Goal: Task Accomplishment & Management: Complete application form

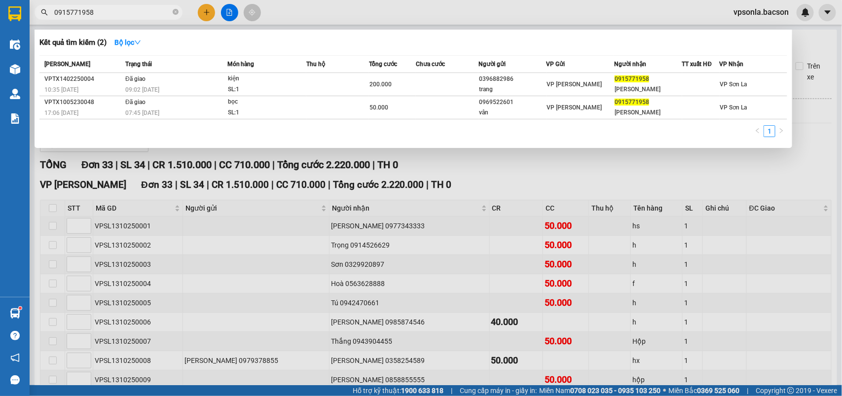
click at [91, 10] on input "0915771958" at bounding box center [112, 12] width 116 height 11
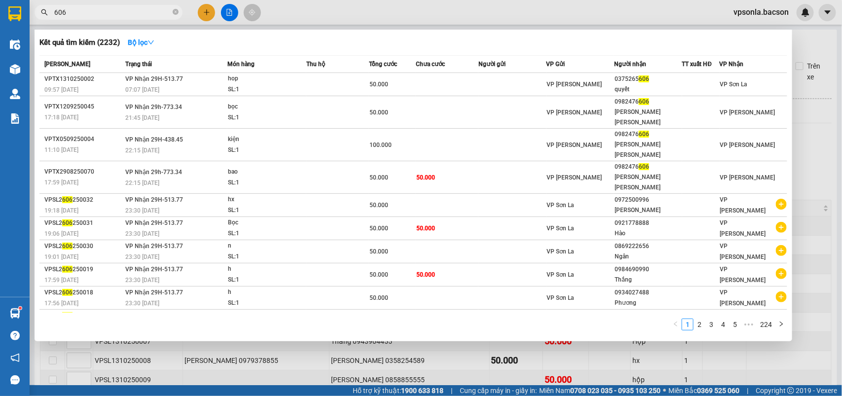
type input "606"
click at [648, 72] on th "Người nhận" at bounding box center [648, 64] width 68 height 17
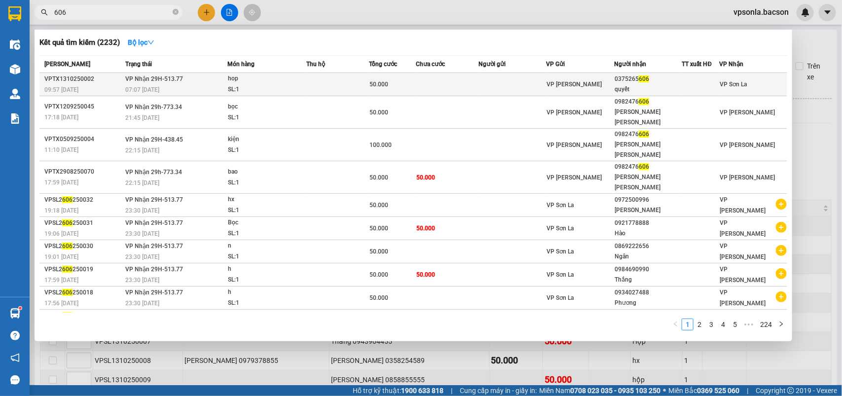
click at [648, 78] on div "0375265 606" at bounding box center [647, 79] width 67 height 10
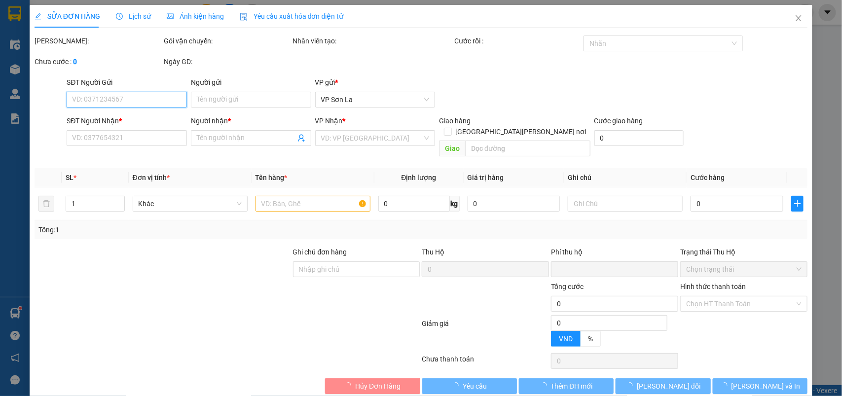
type input "0375265606"
type input "quyết"
type input "0"
type input "50.000"
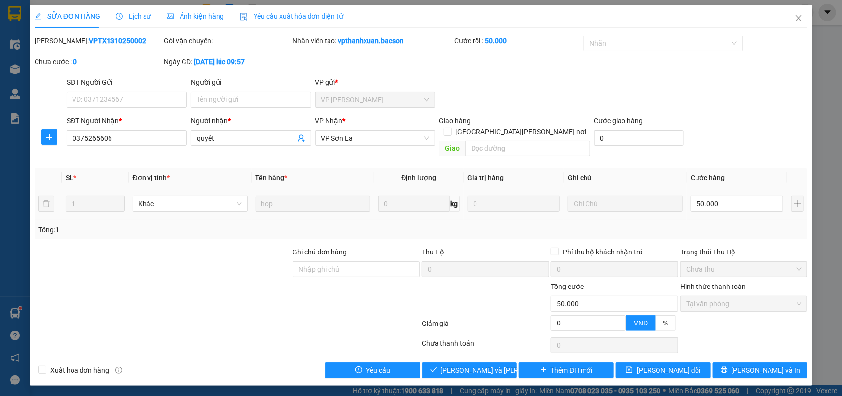
click at [464, 383] on div "SỬA ĐƠN HÀNG Lịch sử [PERSON_NAME] hàng Yêu cầu xuất [PERSON_NAME] điện tử Tota…" at bounding box center [421, 198] width 842 height 396
click at [461, 365] on span "[PERSON_NAME] và [PERSON_NAME] hàng" at bounding box center [507, 370] width 133 height 11
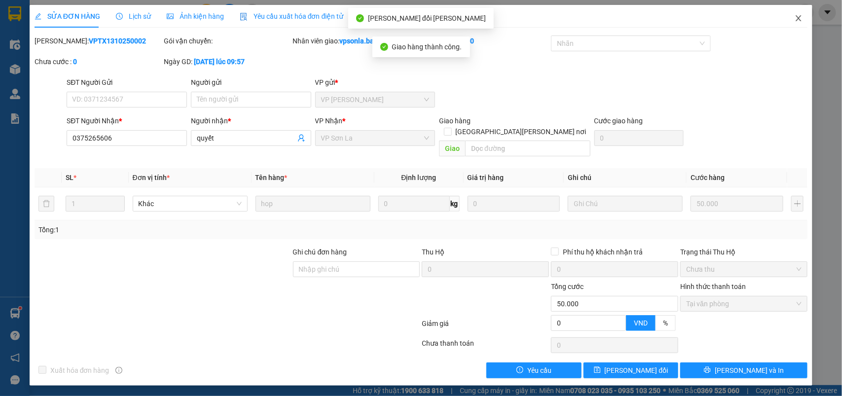
click at [798, 22] on icon "close" at bounding box center [798, 18] width 8 height 8
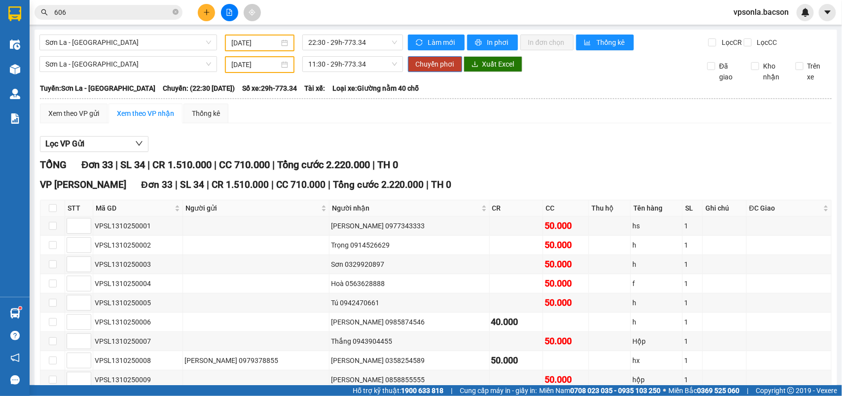
click at [113, 15] on input "606" at bounding box center [112, 12] width 116 height 11
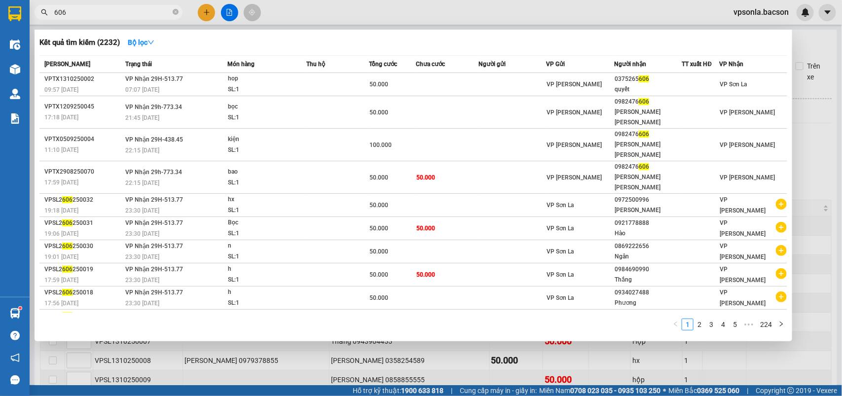
click at [113, 15] on input "606" at bounding box center [112, 12] width 116 height 11
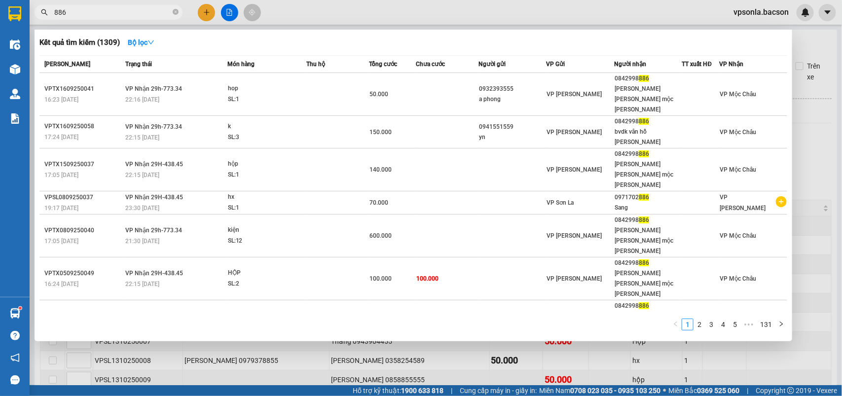
type input "886"
click at [229, 10] on div at bounding box center [421, 198] width 842 height 396
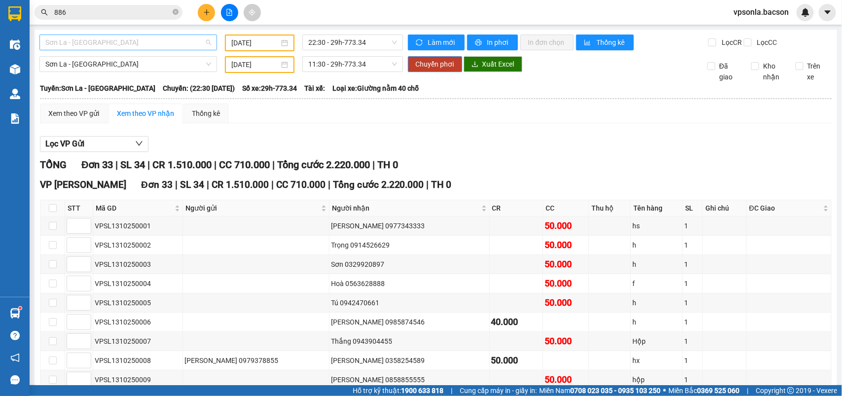
click at [148, 40] on span "Sơn La - [GEOGRAPHIC_DATA]" at bounding box center [128, 42] width 166 height 15
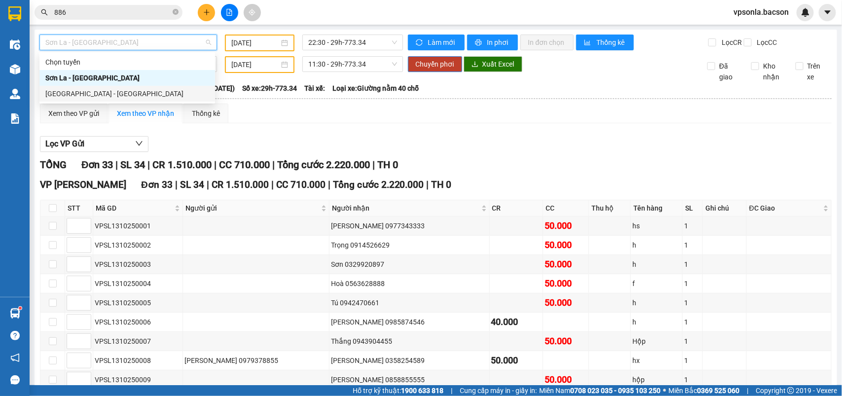
click at [92, 95] on div "[GEOGRAPHIC_DATA] - [GEOGRAPHIC_DATA]" at bounding box center [127, 93] width 164 height 11
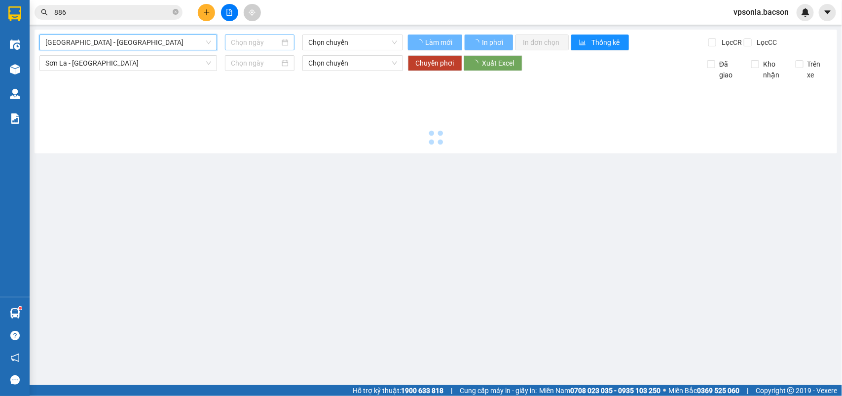
click at [248, 44] on input at bounding box center [255, 42] width 49 height 11
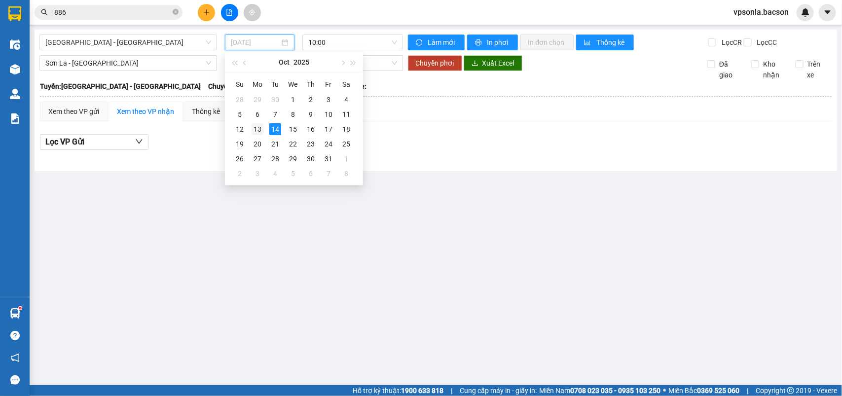
click at [254, 126] on div "13" at bounding box center [257, 129] width 12 height 12
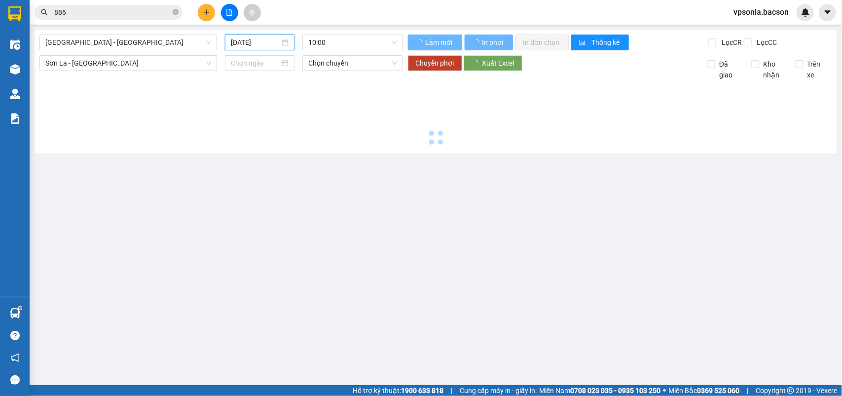
type input "[DATE]"
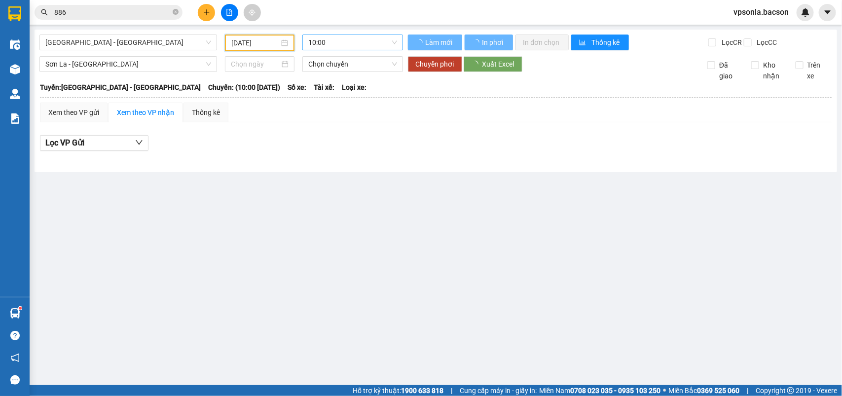
click at [353, 50] on div "10:00" at bounding box center [352, 43] width 100 height 16
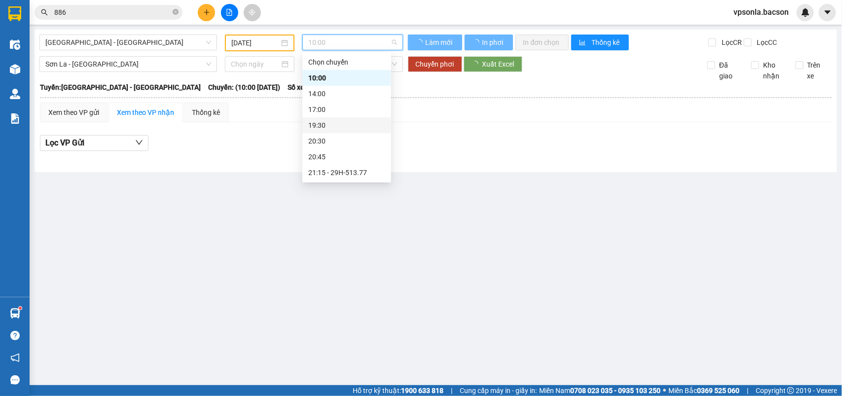
scroll to position [31, 0]
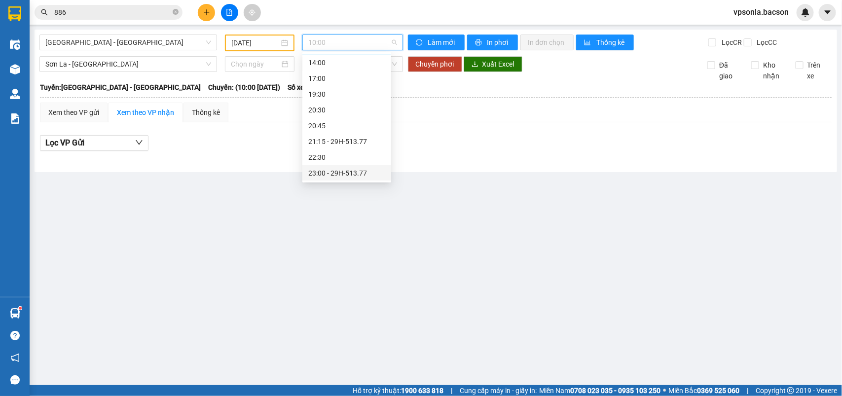
click at [334, 174] on div "23:00 - 29H-513.77" at bounding box center [346, 173] width 77 height 11
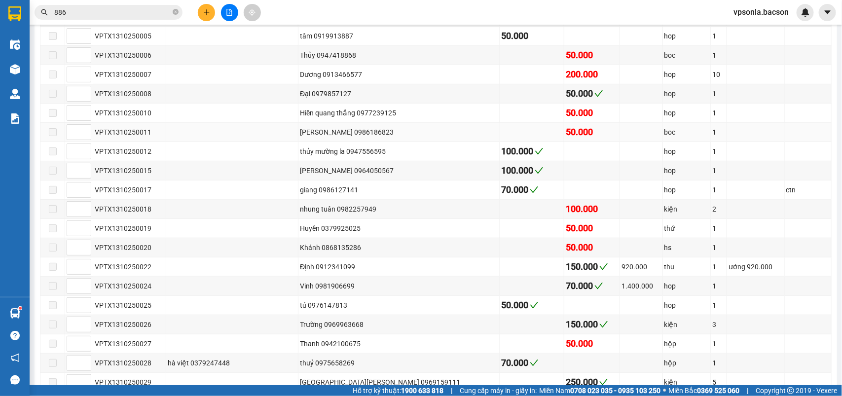
scroll to position [308, 0]
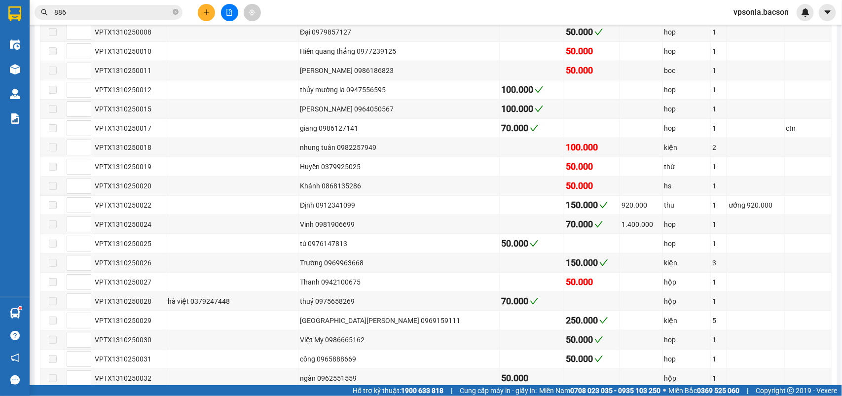
click at [129, 15] on input "886" at bounding box center [112, 12] width 116 height 11
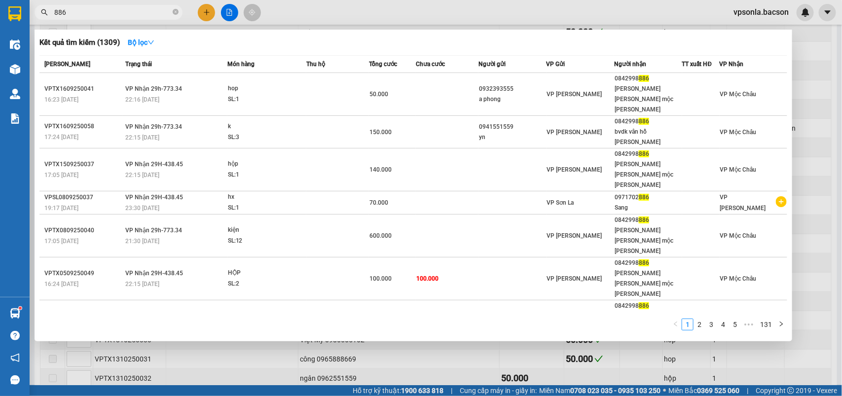
click at [129, 15] on input "886" at bounding box center [112, 12] width 116 height 11
drag, startPoint x: 181, startPoint y: 10, endPoint x: 176, endPoint y: 12, distance: 5.5
click at [177, 11] on span "886" at bounding box center [109, 12] width 148 height 15
click at [176, 12] on icon "close-circle" at bounding box center [176, 12] width 6 height 6
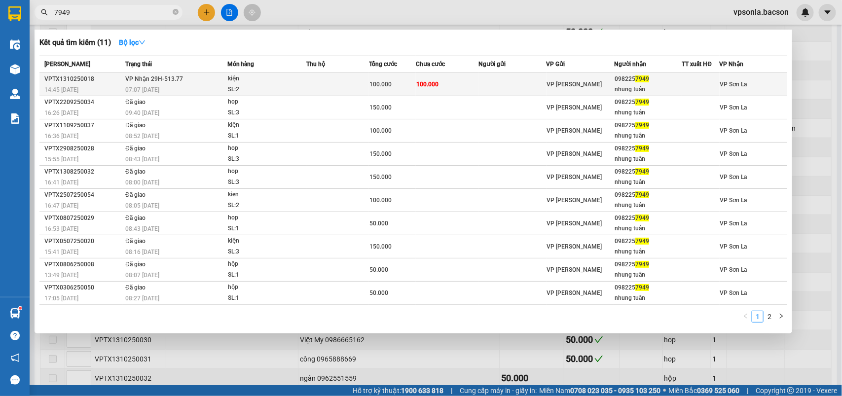
type input "7949"
click at [630, 80] on div "098225 7949" at bounding box center [647, 79] width 67 height 10
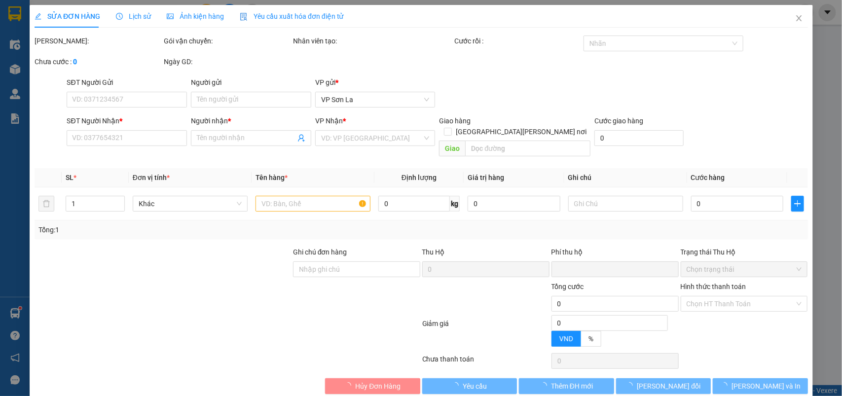
type input "0982257949"
type input "nhung tuân"
type input "0"
type input "100.000"
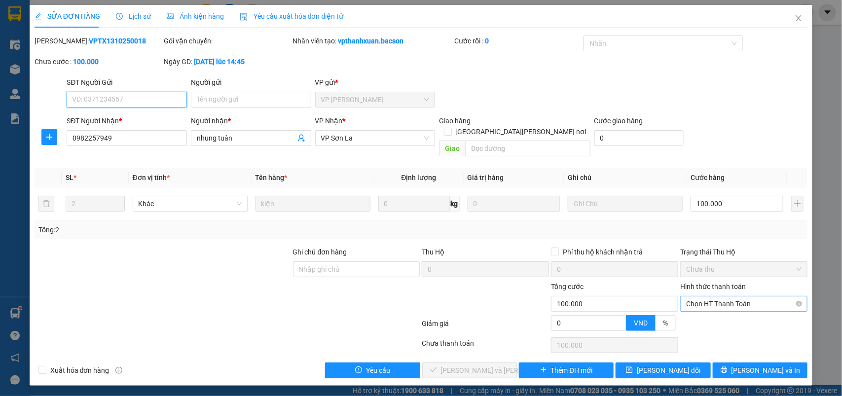
click at [691, 297] on span "Chọn HT Thanh Toán" at bounding box center [743, 303] width 115 height 15
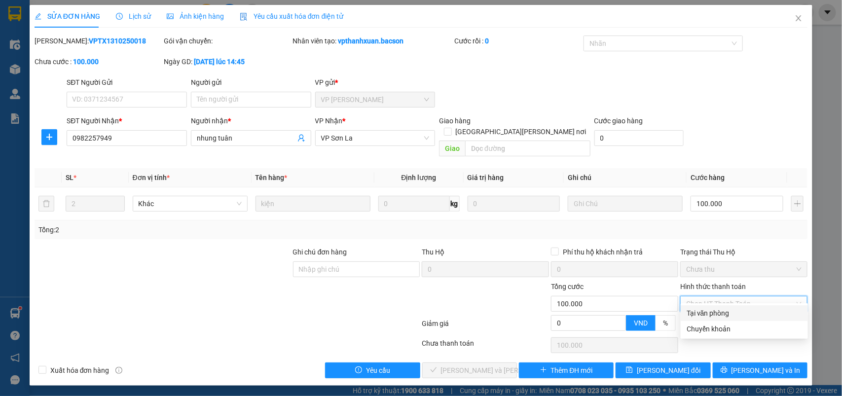
drag, startPoint x: 692, startPoint y: 307, endPoint x: 539, endPoint y: 341, distance: 156.7
click at [692, 309] on div "Tại văn phòng" at bounding box center [743, 313] width 127 height 16
type input "0"
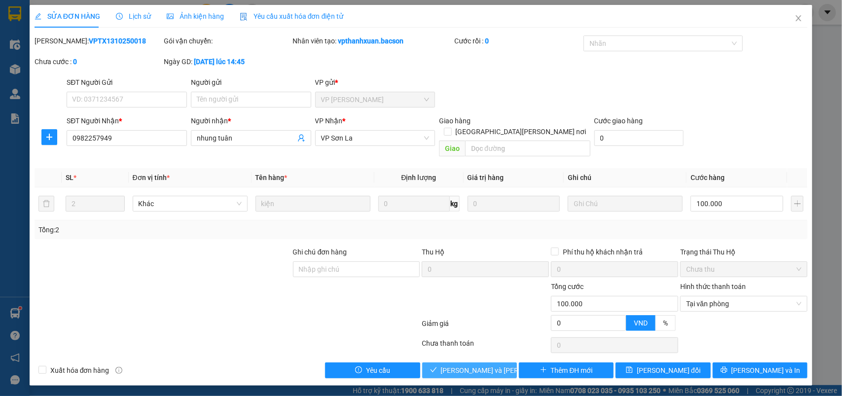
click at [460, 365] on span "[PERSON_NAME] và [PERSON_NAME] hàng" at bounding box center [507, 370] width 133 height 11
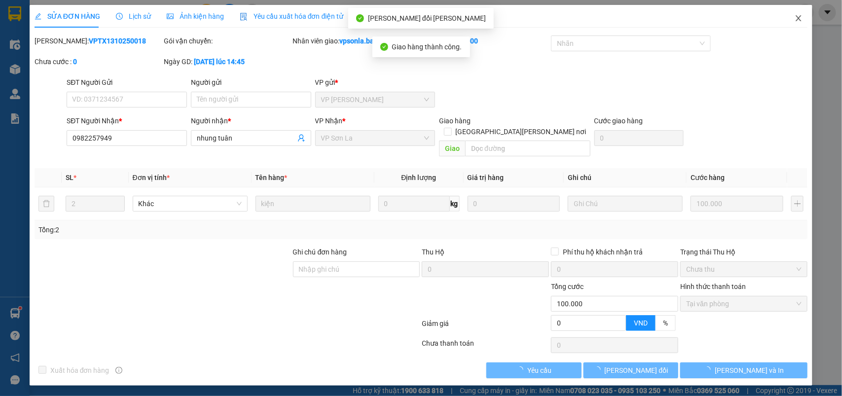
click at [799, 13] on span "Close" at bounding box center [799, 19] width 28 height 28
click at [798, 18] on div "vpsonla.bacson" at bounding box center [769, 12] width 88 height 17
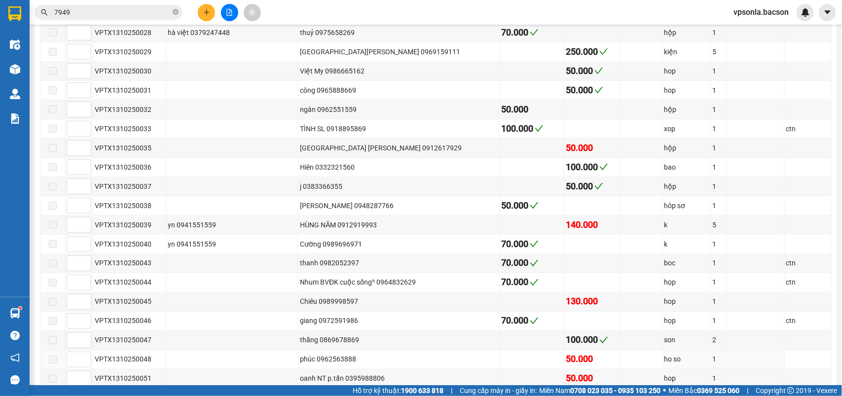
scroll to position [515, 0]
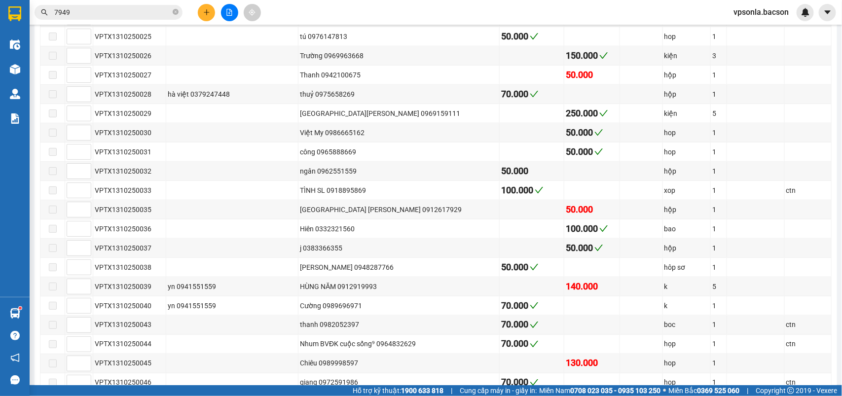
click at [135, 11] on input "7949" at bounding box center [112, 12] width 116 height 11
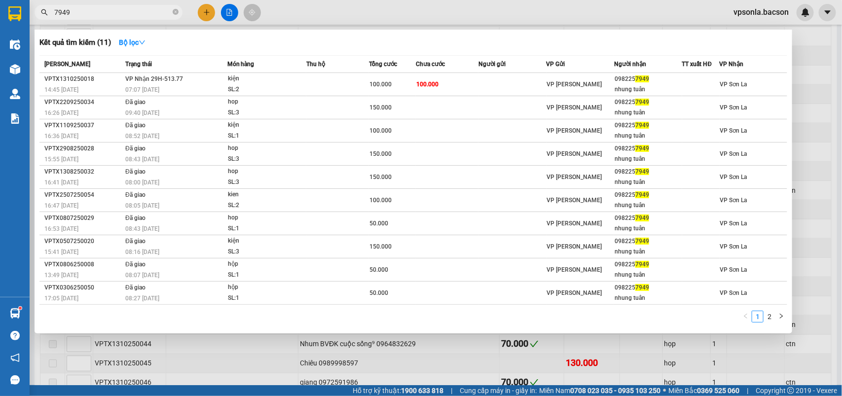
click at [135, 11] on input "7949" at bounding box center [112, 12] width 116 height 11
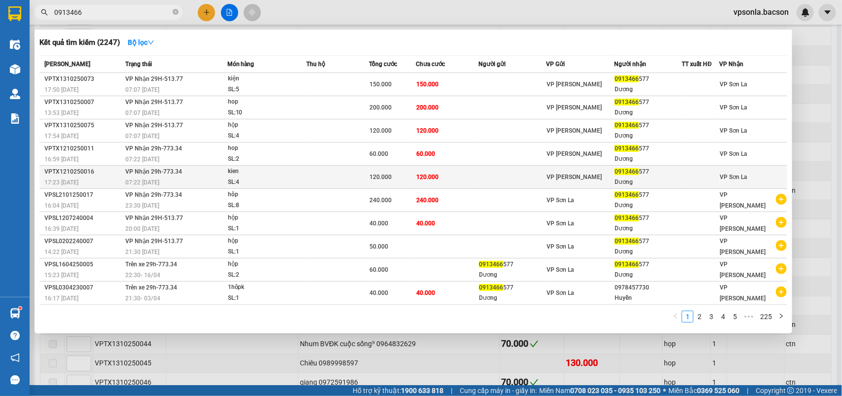
type input "0913466"
click at [382, 174] on span "120.000" at bounding box center [380, 177] width 22 height 7
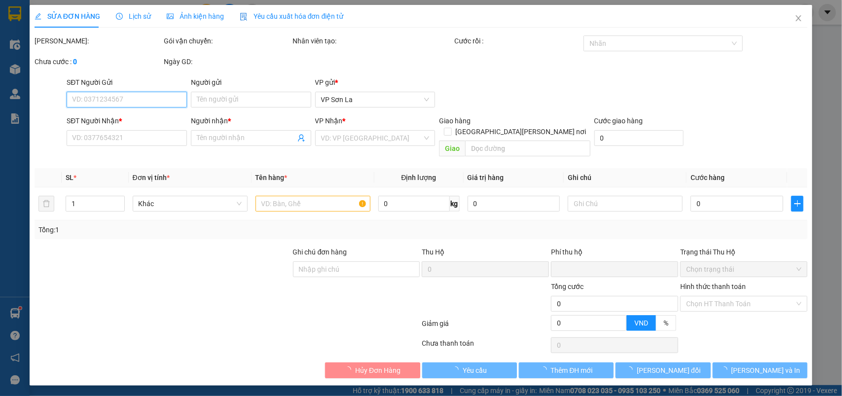
type input "0913466577"
type input "Dương"
type input "0"
type input "120.000"
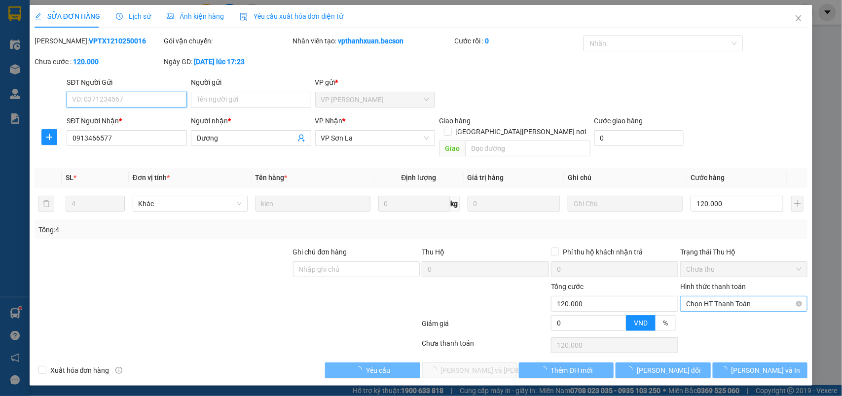
click at [709, 296] on span "Chọn HT Thanh Toán" at bounding box center [743, 303] width 115 height 15
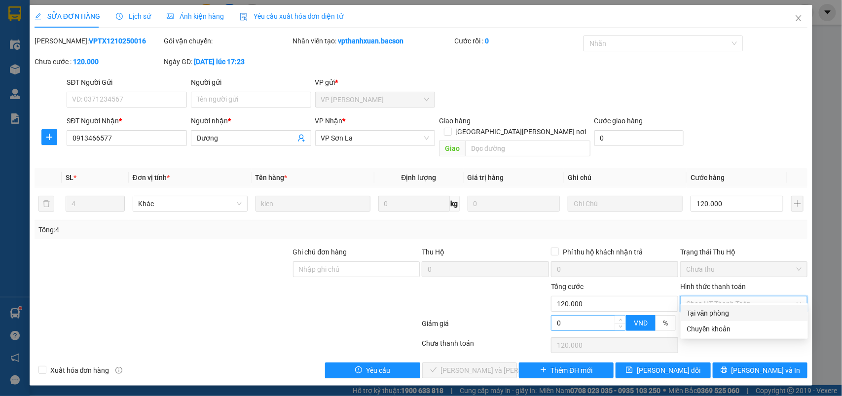
drag, startPoint x: 701, startPoint y: 316, endPoint x: 610, endPoint y: 319, distance: 90.3
click at [700, 316] on div "Tại văn phòng" at bounding box center [743, 313] width 115 height 11
type input "0"
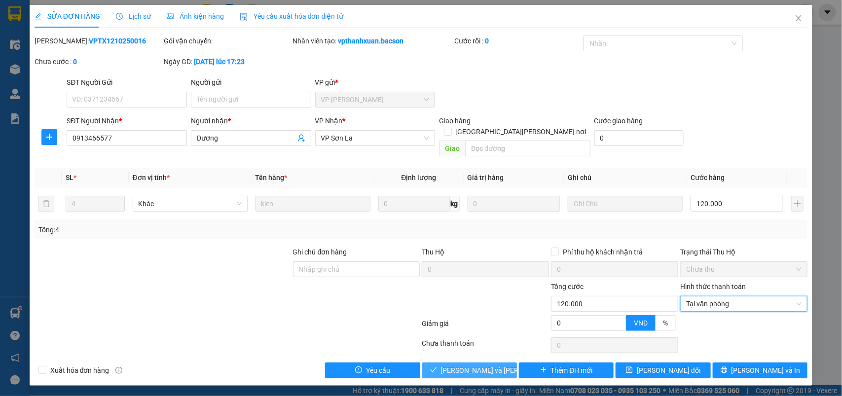
click at [437, 366] on icon "check" at bounding box center [433, 369] width 7 height 7
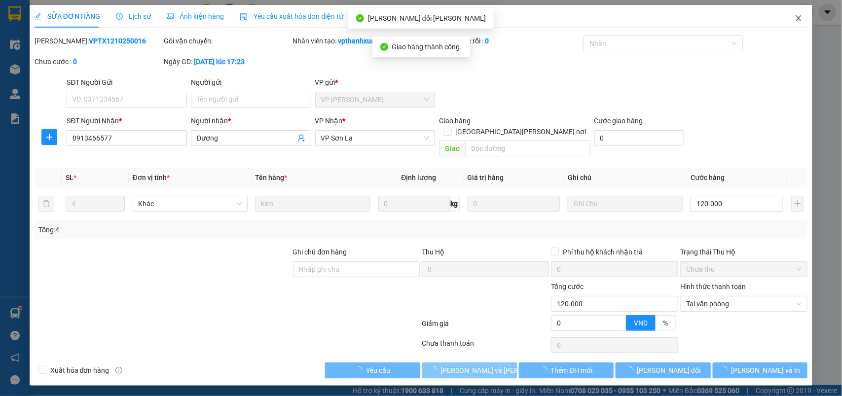
click at [797, 20] on icon "close" at bounding box center [798, 18] width 8 height 8
click at [797, 20] on div "vpsonla.bacson" at bounding box center [769, 12] width 88 height 17
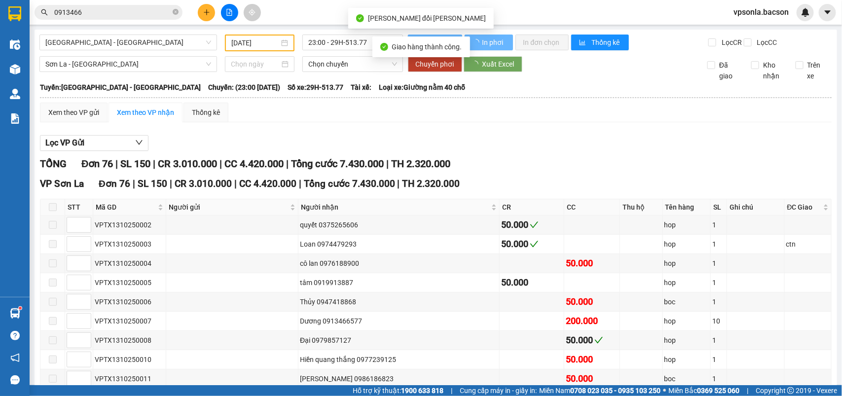
click at [797, 20] on div "vpsonla.bacson" at bounding box center [769, 12] width 88 height 17
click at [141, 16] on input "0913466" at bounding box center [112, 12] width 116 height 11
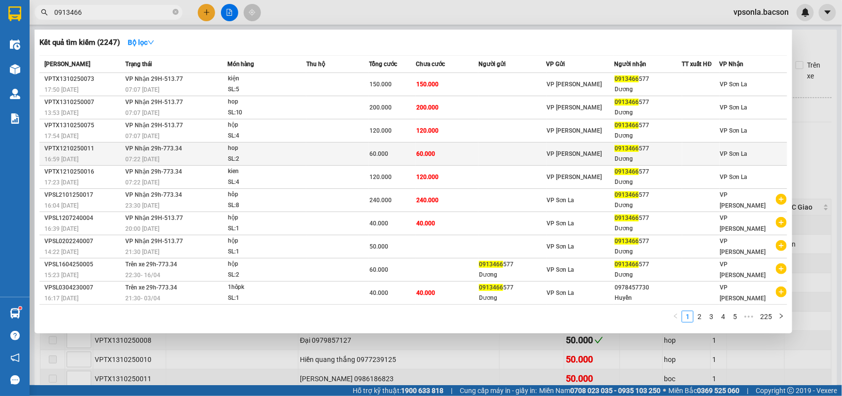
click at [450, 155] on td "60.000" at bounding box center [447, 154] width 63 height 23
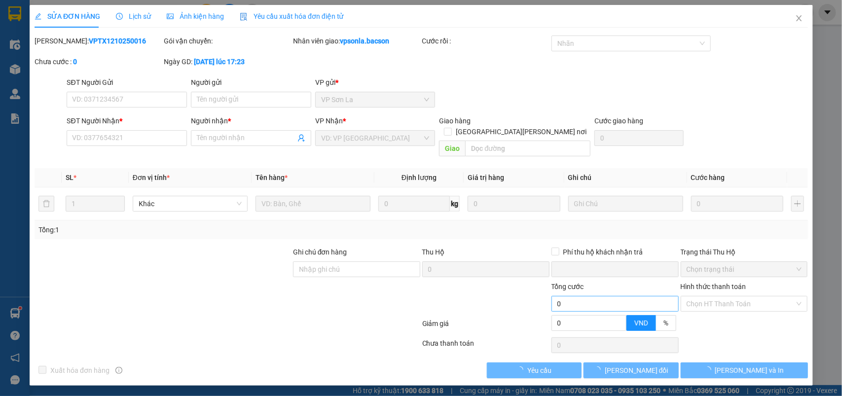
type input "0913466577"
type input "Dương"
type input "0"
type input "60.000"
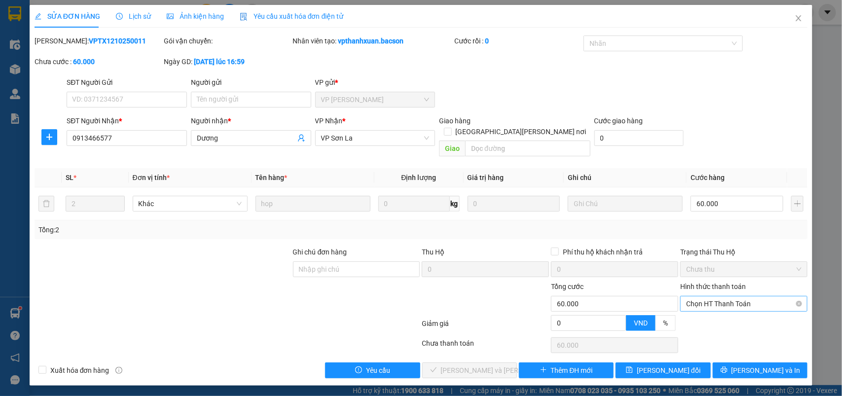
click at [695, 301] on input "Hình thức thanh toán" at bounding box center [740, 303] width 108 height 15
drag, startPoint x: 696, startPoint y: 316, endPoint x: 667, endPoint y: 323, distance: 30.0
click at [696, 317] on div "Tại văn phòng" at bounding box center [743, 313] width 115 height 11
type input "0"
click at [464, 368] on button "[PERSON_NAME] và [PERSON_NAME] hàng" at bounding box center [469, 370] width 95 height 16
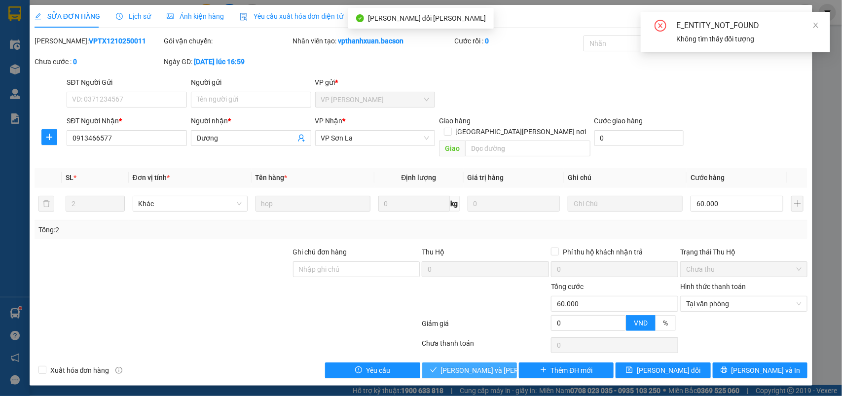
click at [459, 365] on span "[PERSON_NAME] và [PERSON_NAME] hàng" at bounding box center [507, 370] width 133 height 11
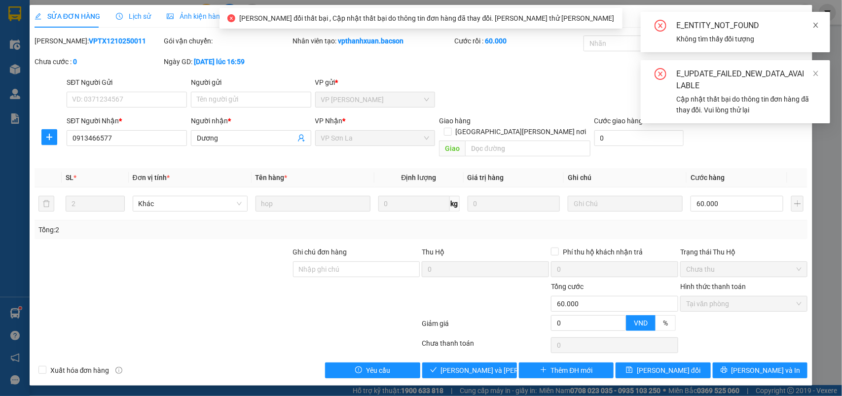
click at [819, 25] on icon "close" at bounding box center [815, 25] width 7 height 7
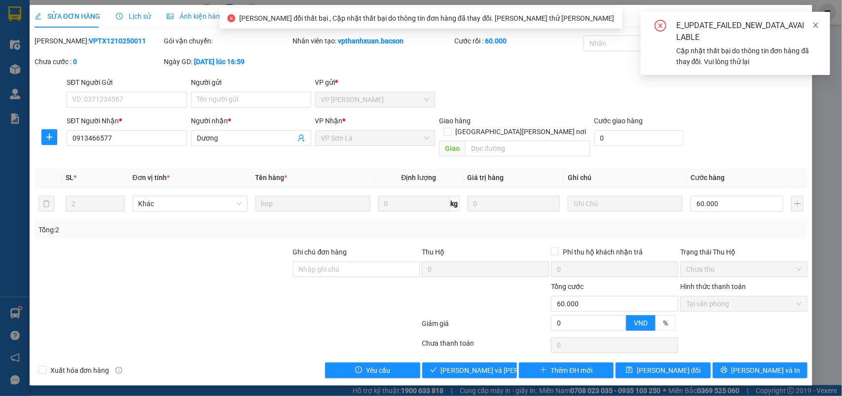
click at [819, 22] on icon "close" at bounding box center [815, 25] width 7 height 7
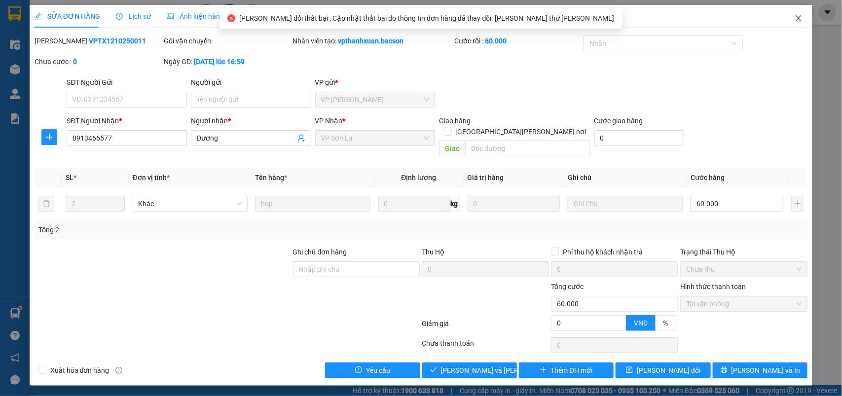
click at [797, 24] on span "Close" at bounding box center [799, 19] width 28 height 28
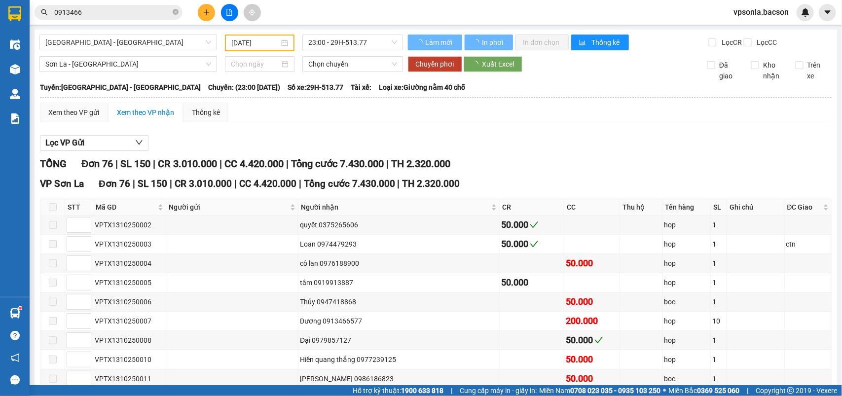
click at [90, 8] on input "0913466" at bounding box center [112, 12] width 116 height 11
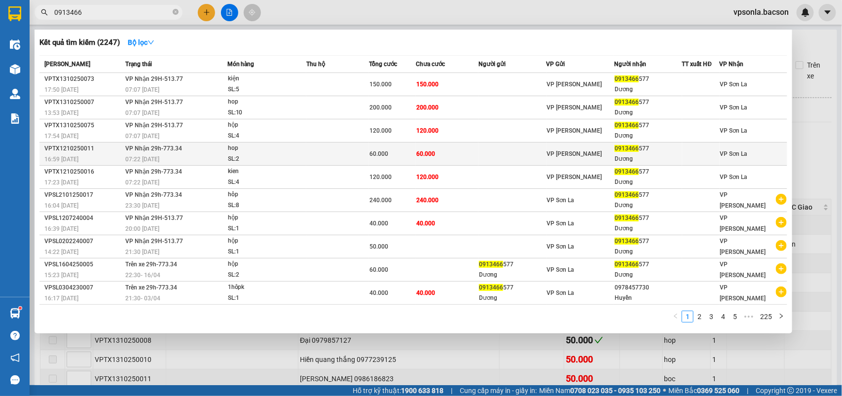
click at [477, 151] on td "60.000" at bounding box center [447, 154] width 63 height 23
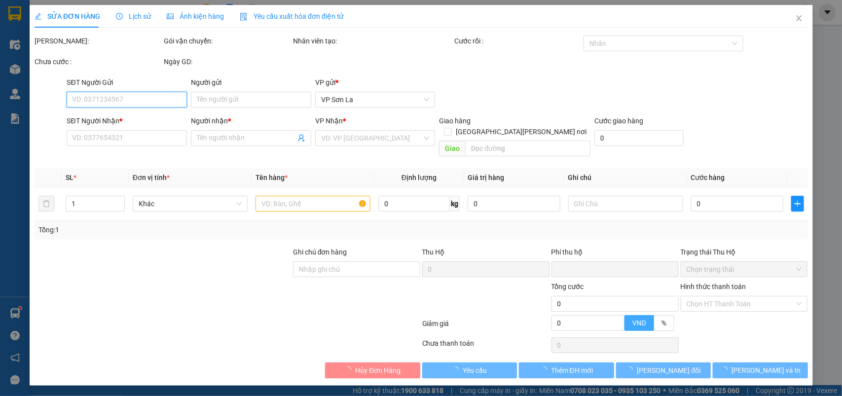
type input "0913466577"
type input "Dương"
type input "0"
type input "60.000"
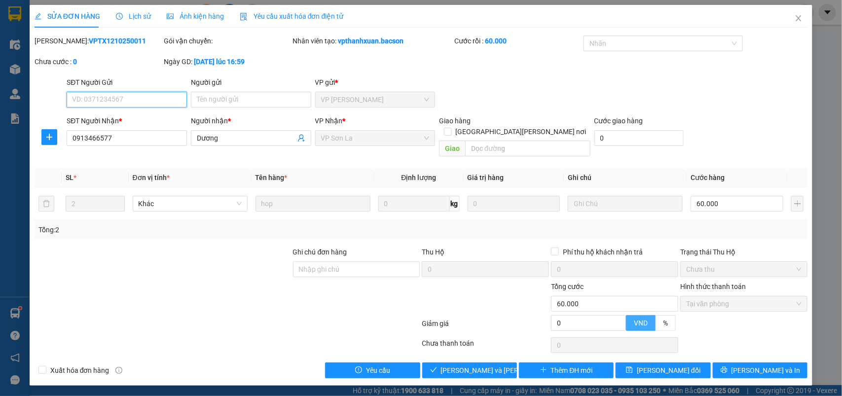
click at [701, 296] on span "Tại văn phòng" at bounding box center [743, 303] width 115 height 15
click at [484, 362] on button "[PERSON_NAME] và [PERSON_NAME] hàng" at bounding box center [469, 370] width 95 height 16
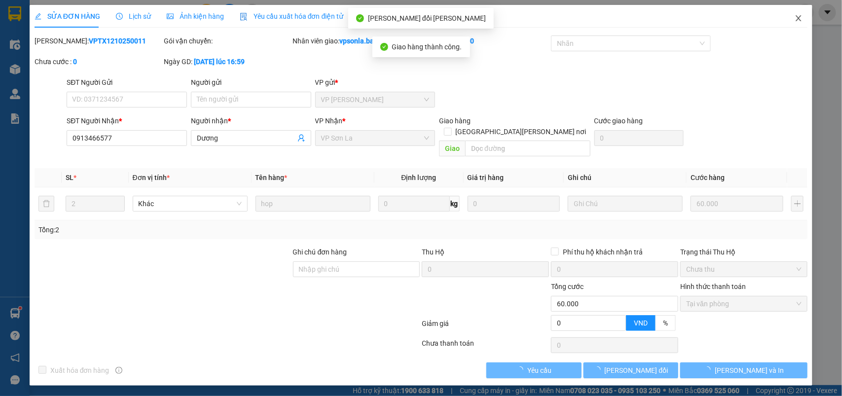
click at [800, 14] on icon "close" at bounding box center [798, 18] width 8 height 8
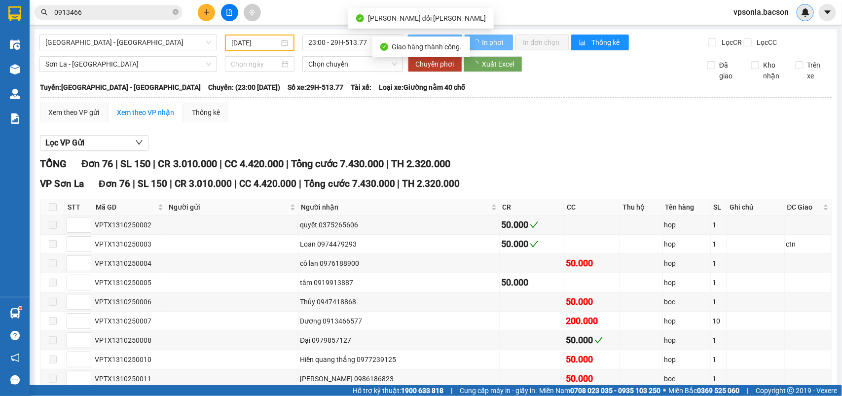
click at [797, 16] on div at bounding box center [804, 12] width 17 height 17
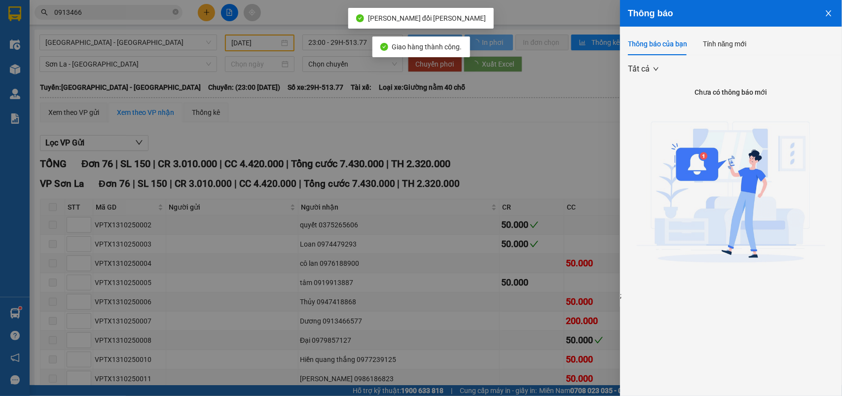
click at [531, 75] on div at bounding box center [421, 198] width 842 height 396
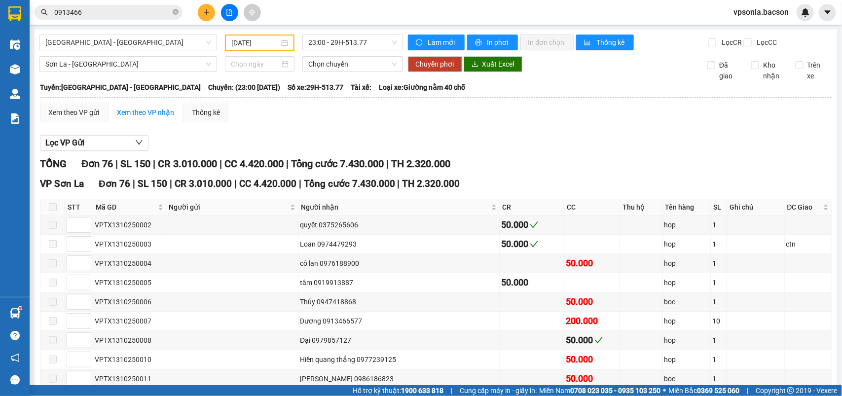
click at [771, 13] on span "vpsonla.bacson" at bounding box center [760, 12] width 71 height 12
click at [753, 30] on span "Đăng xuất" at bounding box center [766, 30] width 49 height 11
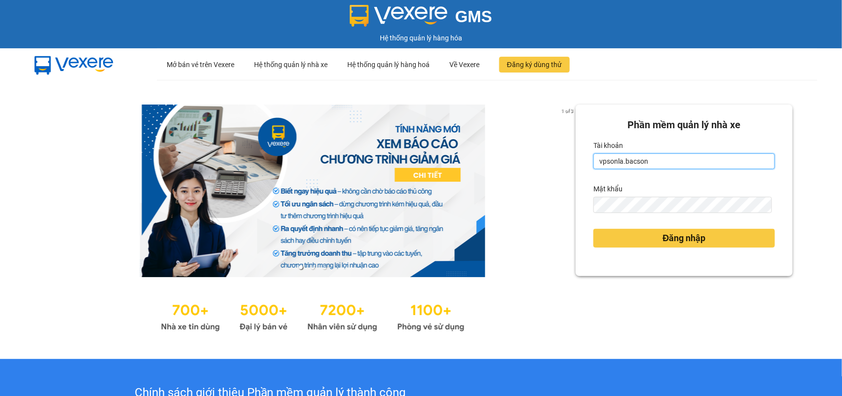
click at [652, 168] on input "vpsonla.bacson" at bounding box center [683, 161] width 181 height 16
type input "vpgialam.bacson"
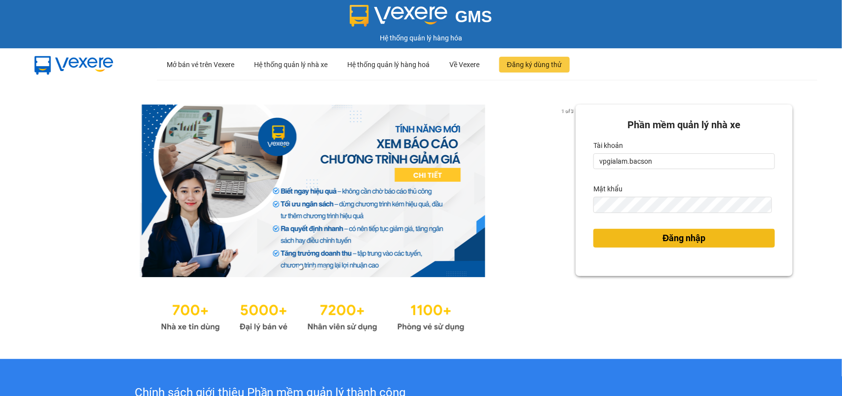
click at [637, 235] on button "Đăng nhập" at bounding box center [683, 238] width 181 height 19
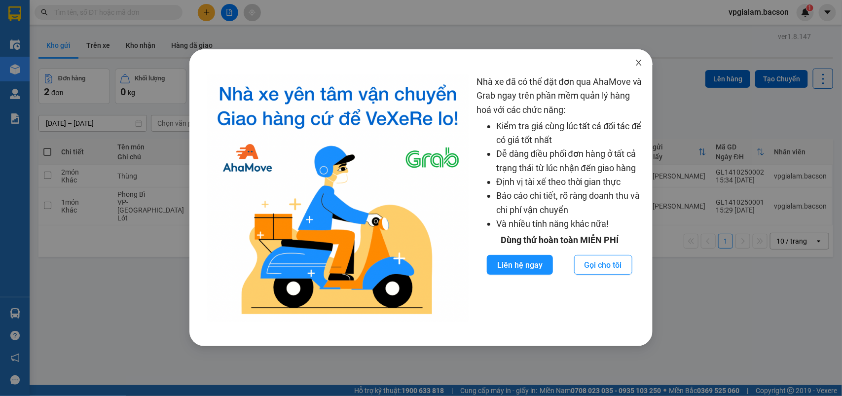
click at [635, 62] on icon "close" at bounding box center [639, 63] width 8 height 8
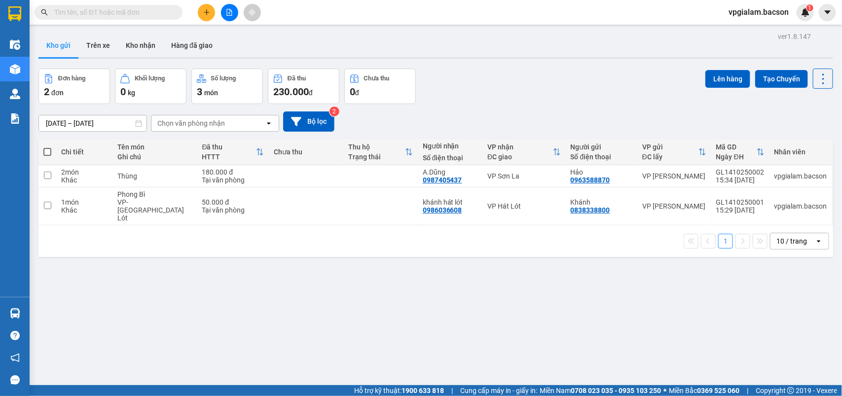
click at [47, 151] on span at bounding box center [47, 152] width 8 height 8
click at [47, 147] on input "checkbox" at bounding box center [47, 147] width 0 height 0
checkbox input "true"
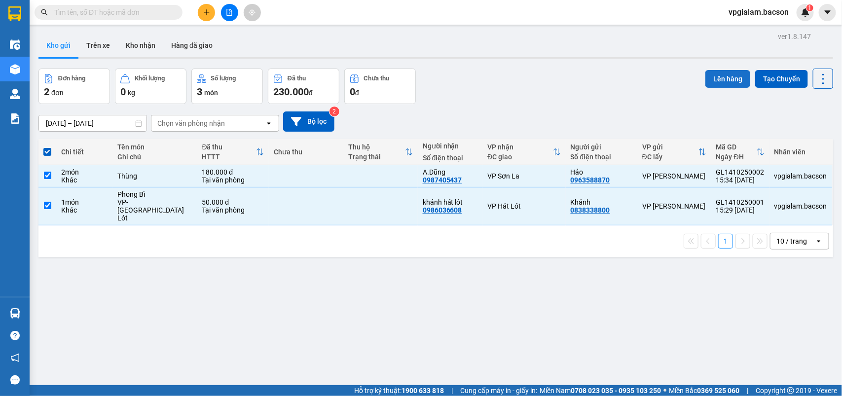
click at [734, 77] on button "Lên hàng" at bounding box center [727, 79] width 45 height 18
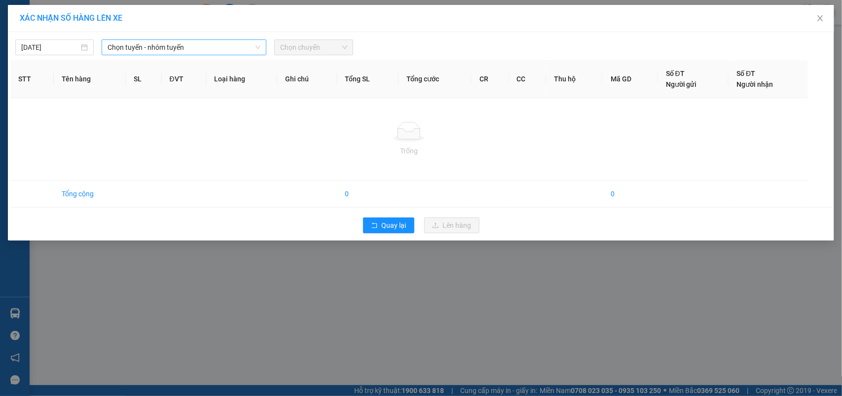
click at [139, 45] on span "Chọn tuyến - nhóm tuyến" at bounding box center [183, 47] width 153 height 15
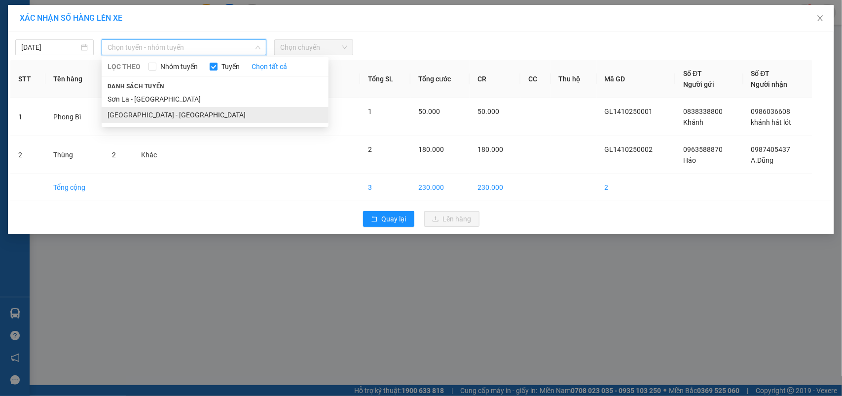
drag, startPoint x: 116, startPoint y: 112, endPoint x: 149, endPoint y: 100, distance: 35.4
click at [118, 112] on li "[GEOGRAPHIC_DATA] - [GEOGRAPHIC_DATA]" at bounding box center [215, 115] width 227 height 16
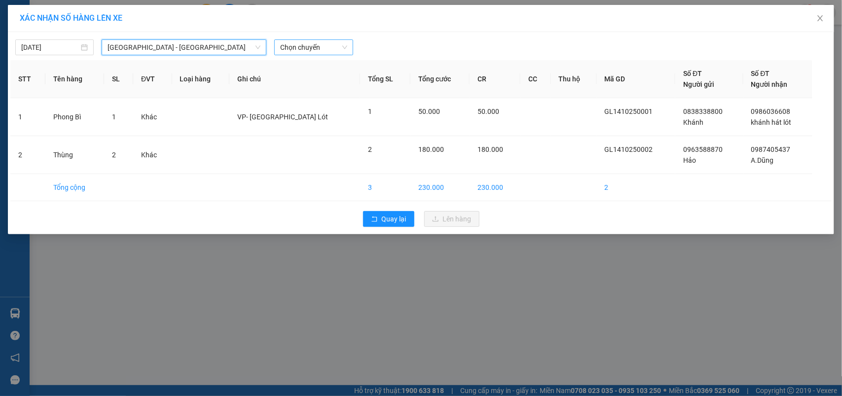
click at [302, 50] on span "Chọn chuyến" at bounding box center [313, 47] width 67 height 15
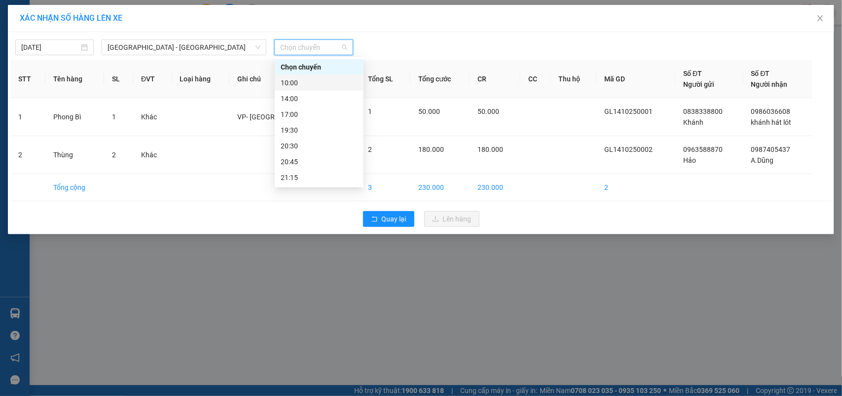
click at [292, 81] on div "10:00" at bounding box center [319, 82] width 77 height 11
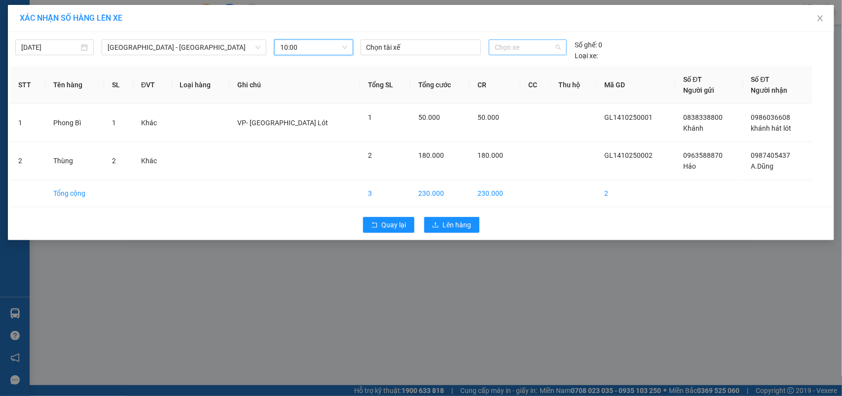
click at [517, 43] on span "Chọn xe" at bounding box center [528, 47] width 66 height 15
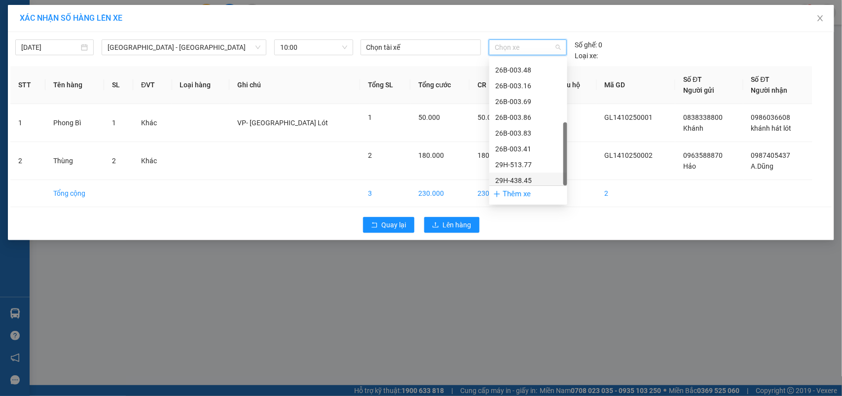
scroll to position [142, 0]
click at [517, 178] on div "29h-773.34" at bounding box center [528, 178] width 66 height 11
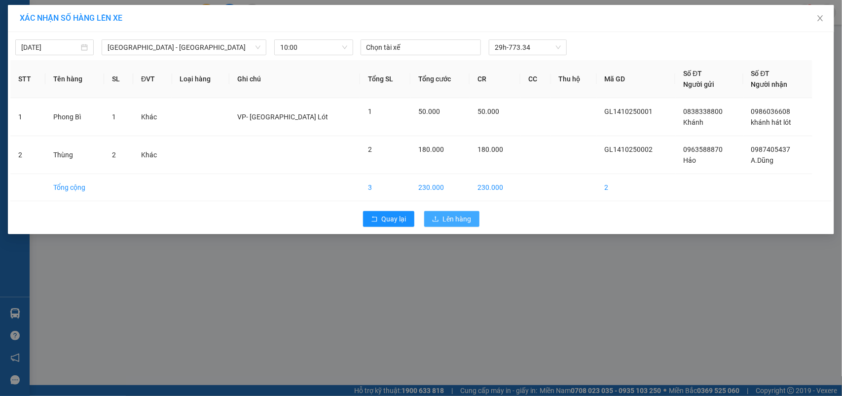
click at [456, 216] on span "Lên hàng" at bounding box center [457, 219] width 29 height 11
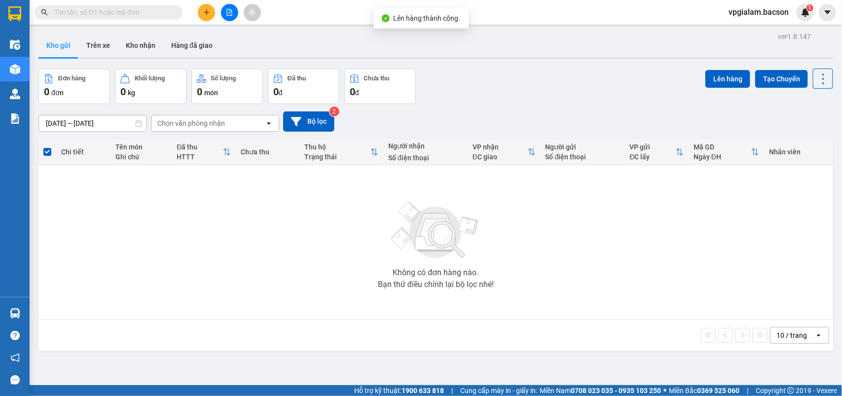
click at [742, 15] on span "vpgialam.bacson" at bounding box center [758, 12] width 76 height 12
click at [745, 30] on span "Đăng xuất" at bounding box center [764, 30] width 54 height 11
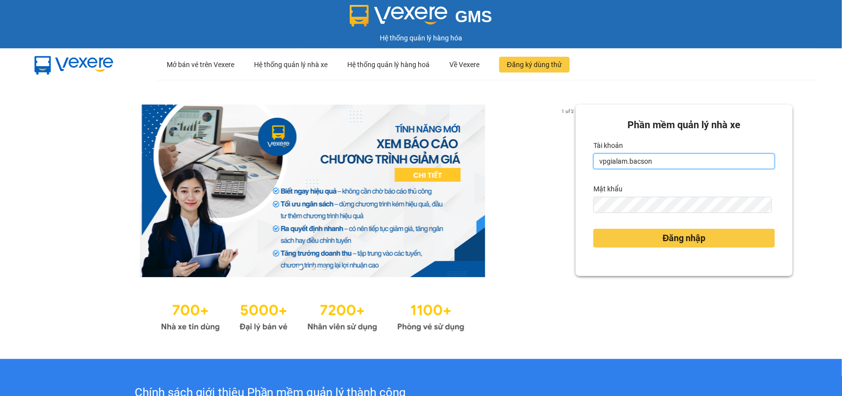
click at [655, 158] on input "vpgialam.bacson" at bounding box center [683, 161] width 181 height 16
type input "vpsonla.bacson"
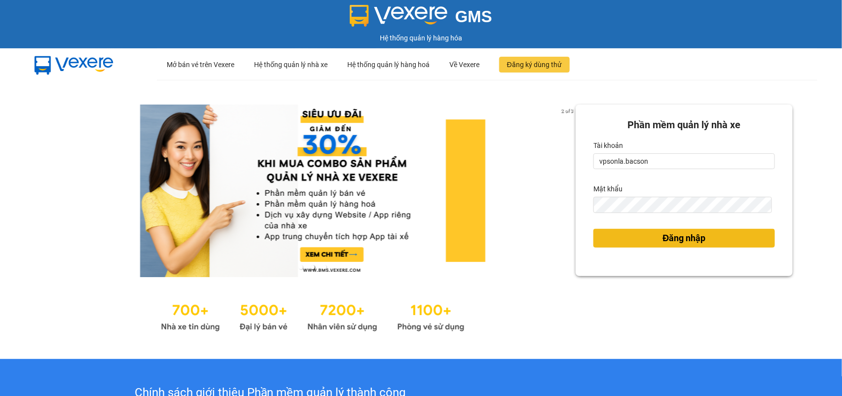
click at [647, 242] on button "Đăng nhập" at bounding box center [683, 238] width 181 height 19
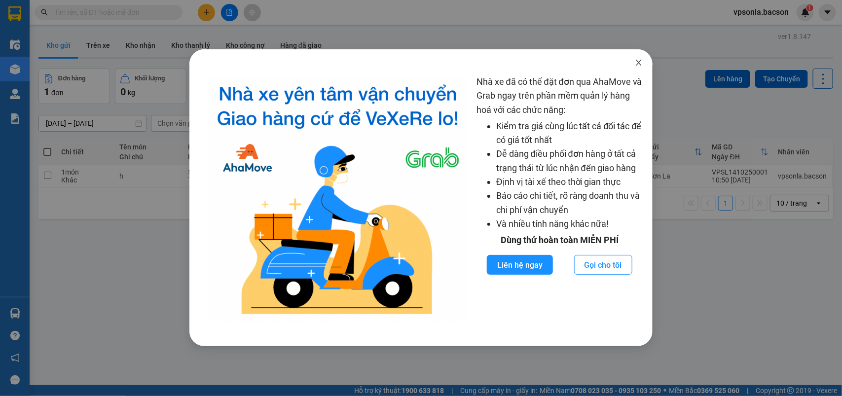
click at [640, 62] on icon "close" at bounding box center [639, 63] width 8 height 8
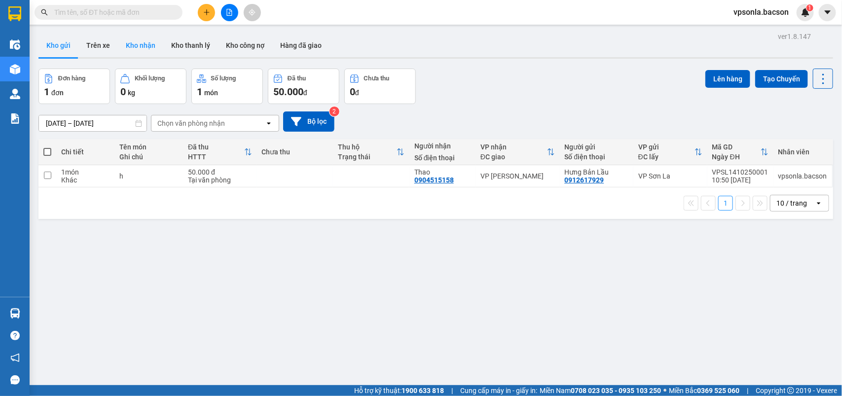
click at [139, 41] on button "Kho nhận" at bounding box center [140, 46] width 45 height 24
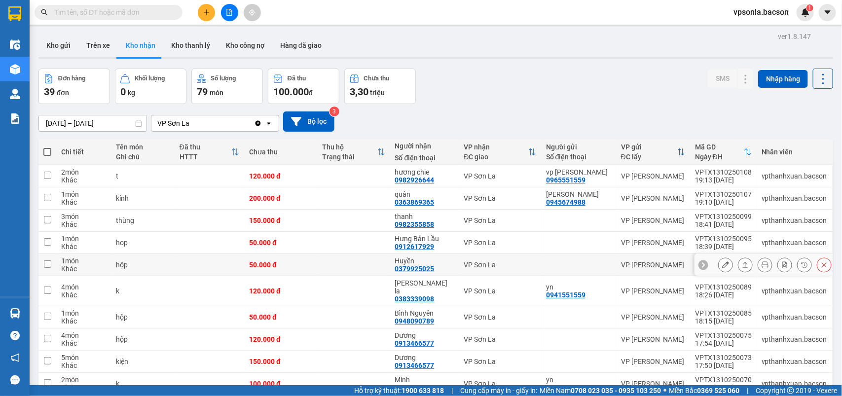
scroll to position [45, 0]
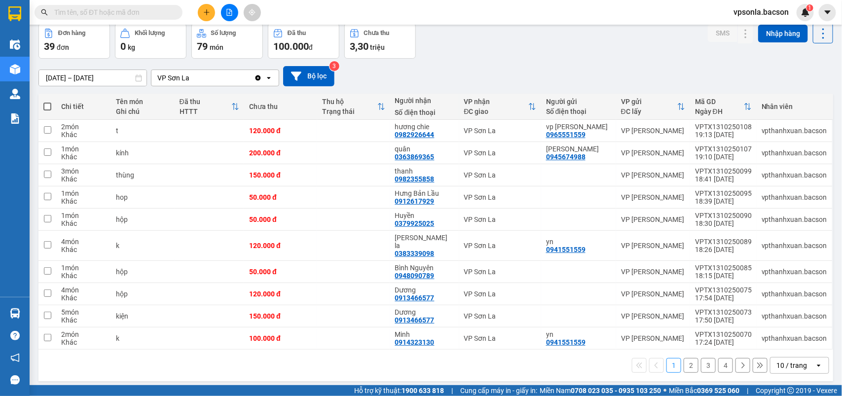
click at [788, 364] on div "10 / trang" at bounding box center [792, 365] width 44 height 16
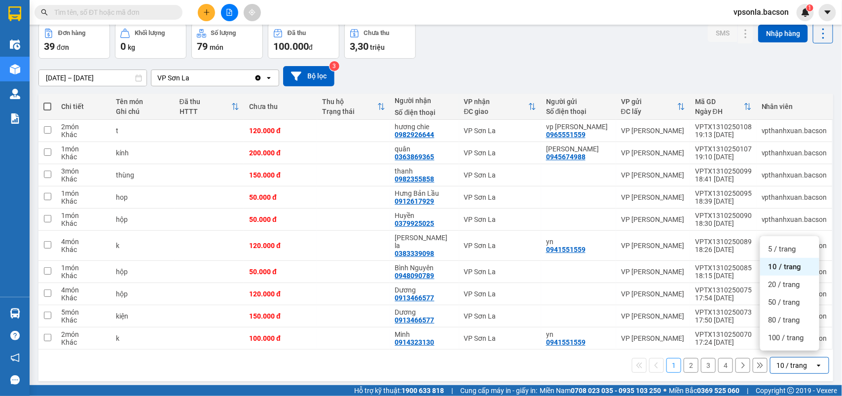
click at [789, 349] on ul "5 / trang 10 / trang 20 / trang 50 / trang 80 / trang 100 / trang" at bounding box center [789, 293] width 59 height 114
click at [790, 339] on span "100 / trang" at bounding box center [786, 338] width 36 height 10
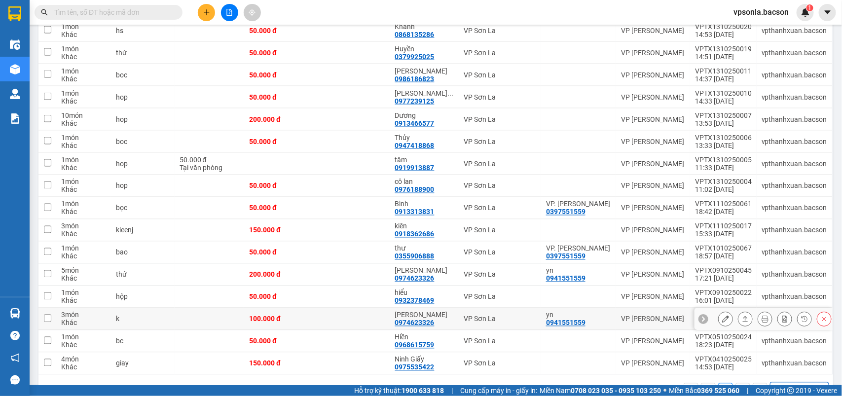
scroll to position [691, 0]
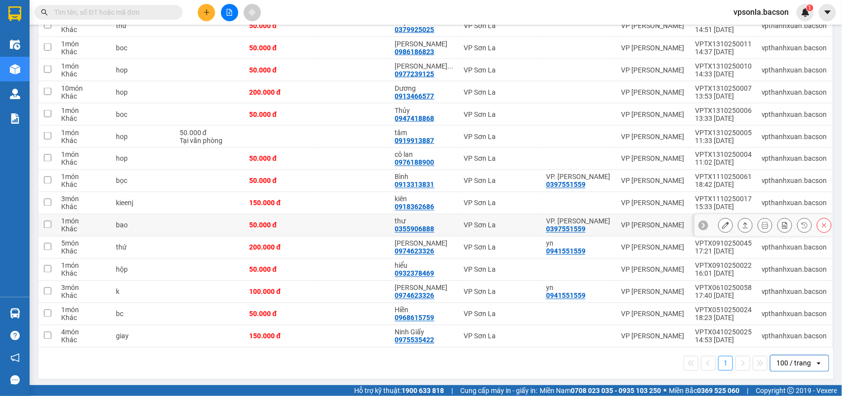
click at [821, 222] on icon at bounding box center [824, 225] width 7 height 7
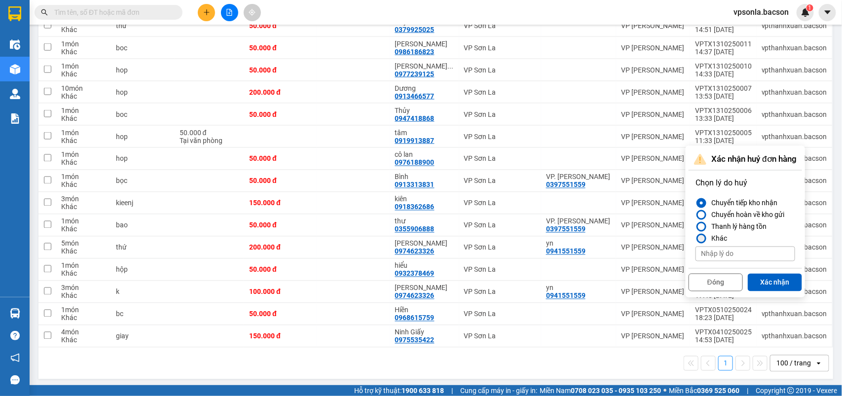
click at [762, 233] on label "Khác" at bounding box center [745, 239] width 100 height 12
click at [695, 239] on input "Khác" at bounding box center [695, 239] width 0 height 0
click at [728, 228] on div "Thanh lý hàng tồn" at bounding box center [736, 227] width 59 height 12
click at [695, 227] on input "Thanh lý hàng tồn" at bounding box center [695, 227] width 0 height 0
click at [784, 274] on button "Xác nhận" at bounding box center [775, 283] width 54 height 18
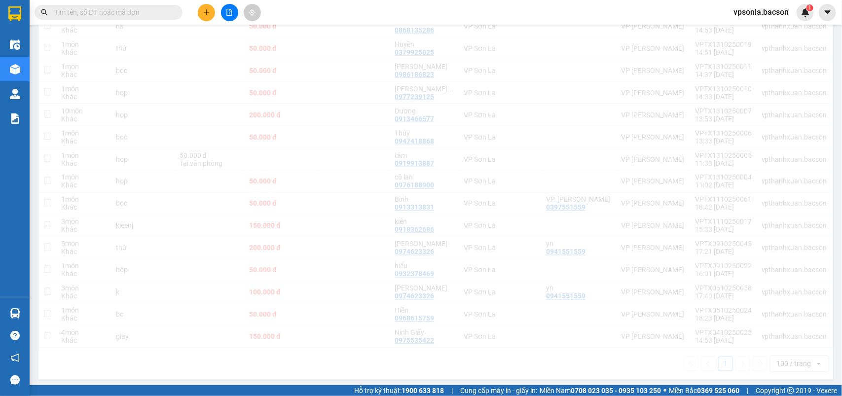
scroll to position [669, 0]
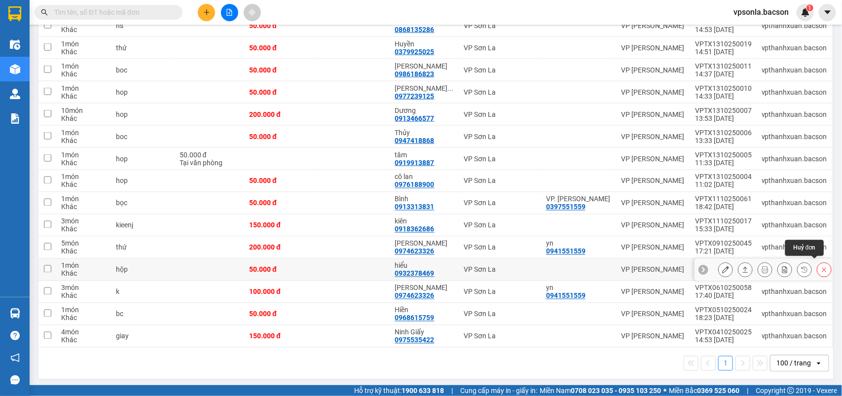
click at [821, 266] on icon at bounding box center [824, 269] width 7 height 7
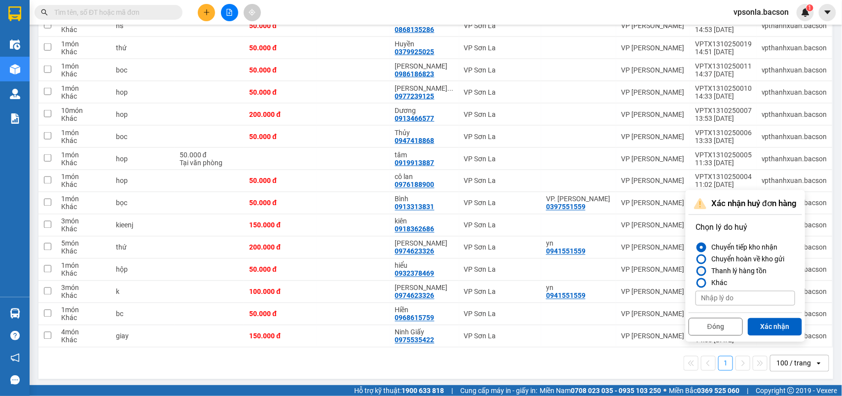
click at [763, 272] on div "Thanh lý hàng tồn" at bounding box center [736, 271] width 59 height 12
click at [695, 271] on input "Thanh lý hàng tồn" at bounding box center [695, 271] width 0 height 0
click at [778, 329] on button "Xác nhận" at bounding box center [775, 327] width 54 height 18
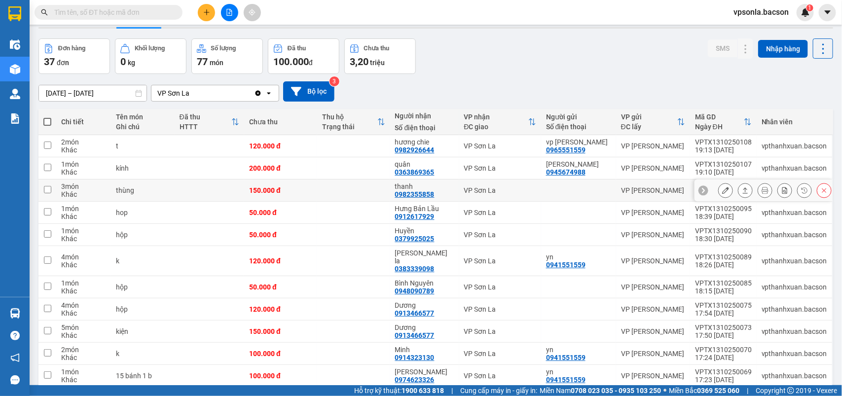
scroll to position [0, 0]
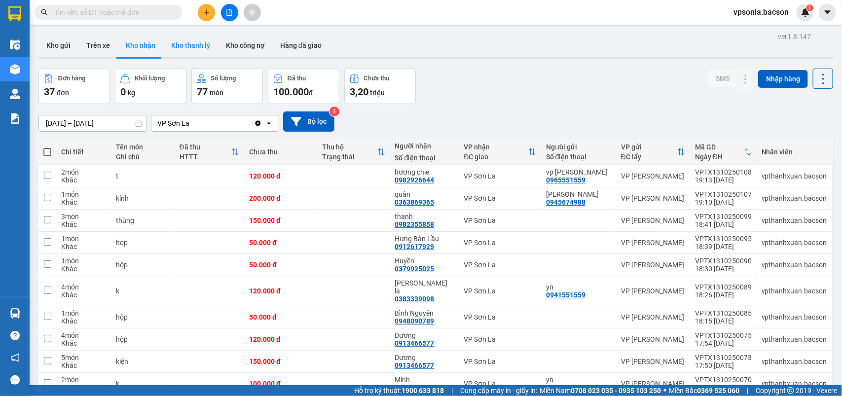
click at [199, 50] on button "Kho thanh lý" at bounding box center [190, 46] width 55 height 24
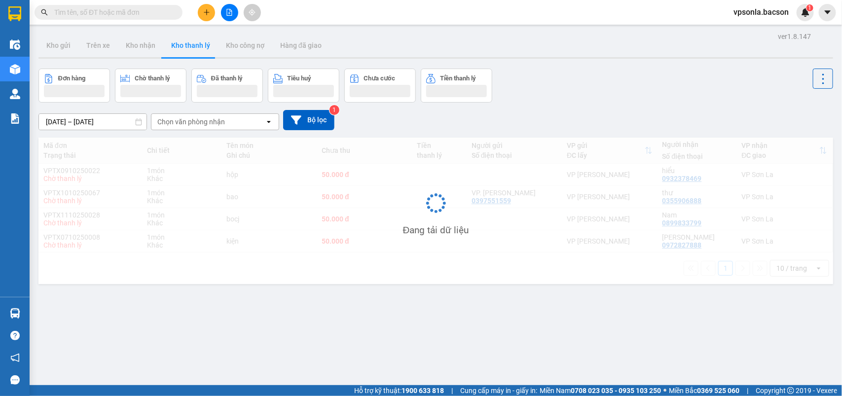
scroll to position [45, 0]
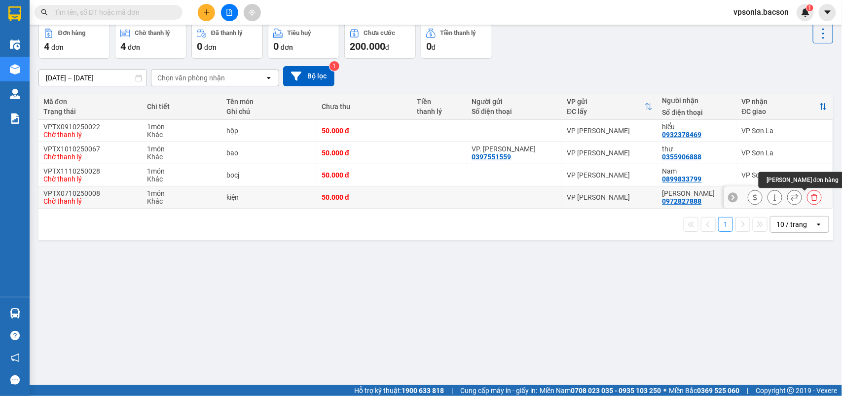
click at [811, 195] on icon at bounding box center [814, 197] width 6 height 7
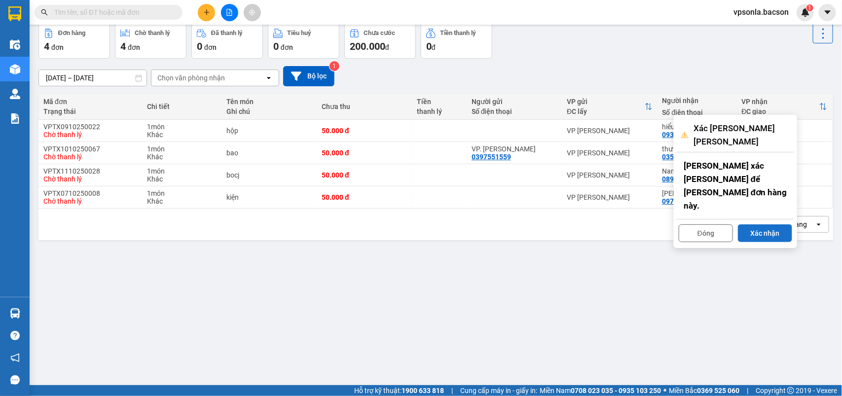
click at [751, 224] on button "Xác nhận" at bounding box center [765, 233] width 54 height 18
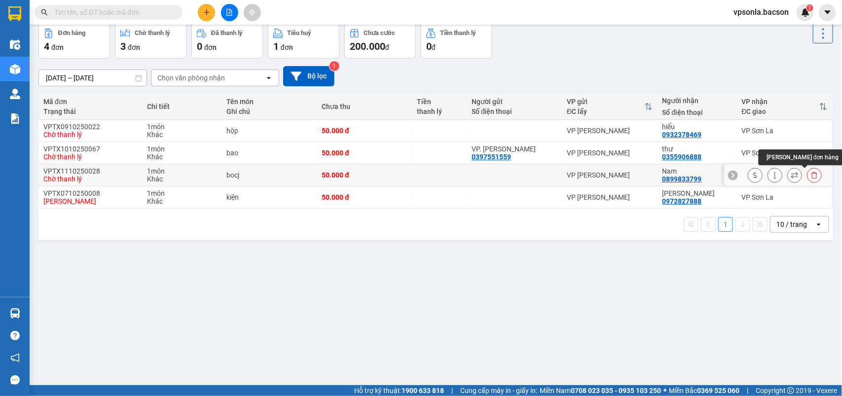
click at [811, 176] on icon at bounding box center [814, 175] width 7 height 7
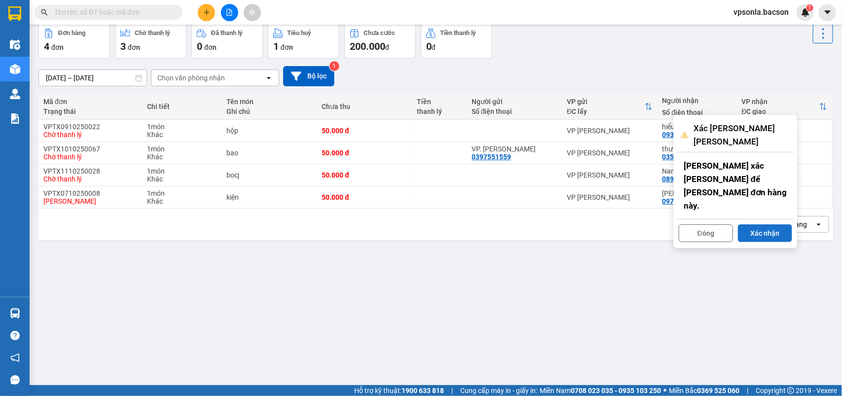
click at [762, 224] on button "Xác nhận" at bounding box center [765, 233] width 54 height 18
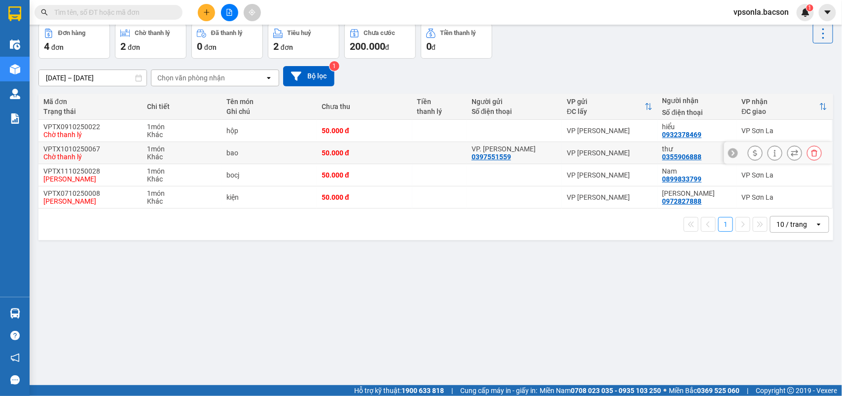
click at [807, 149] on button at bounding box center [814, 152] width 14 height 17
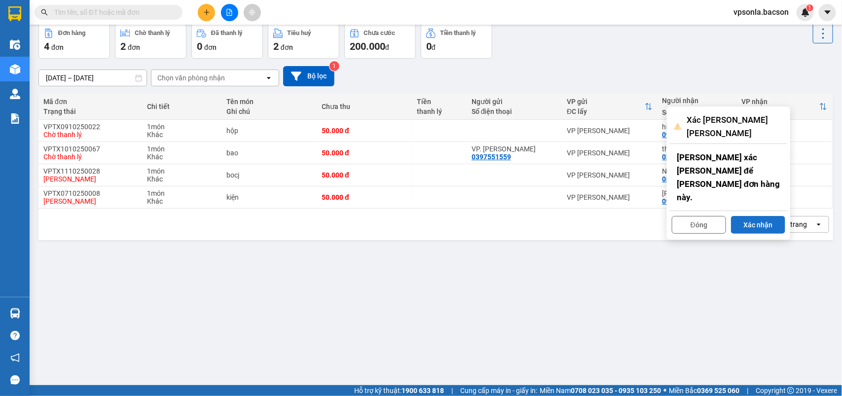
click at [759, 216] on button "Xác nhận" at bounding box center [758, 225] width 54 height 18
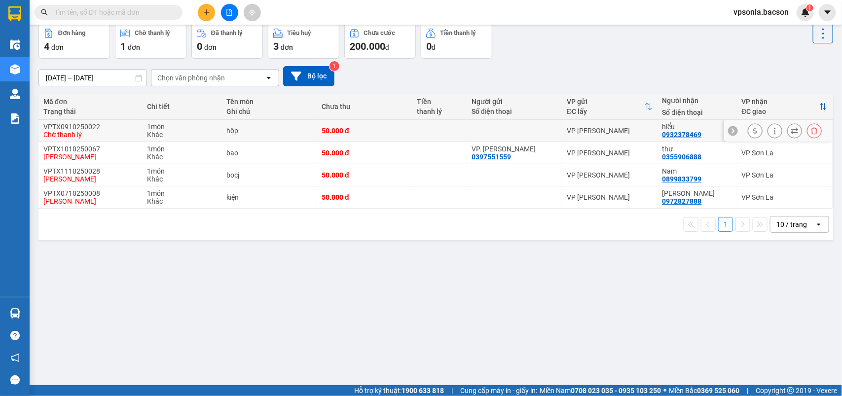
click at [811, 128] on icon at bounding box center [814, 130] width 7 height 7
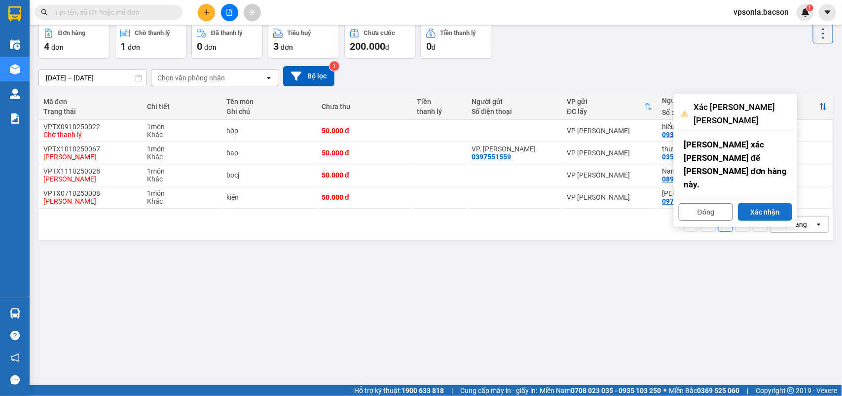
click at [752, 203] on button "Xác nhận" at bounding box center [765, 212] width 54 height 18
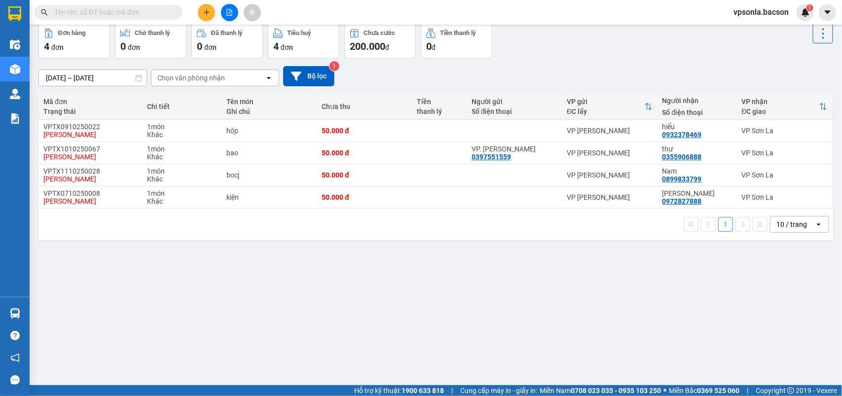
scroll to position [0, 0]
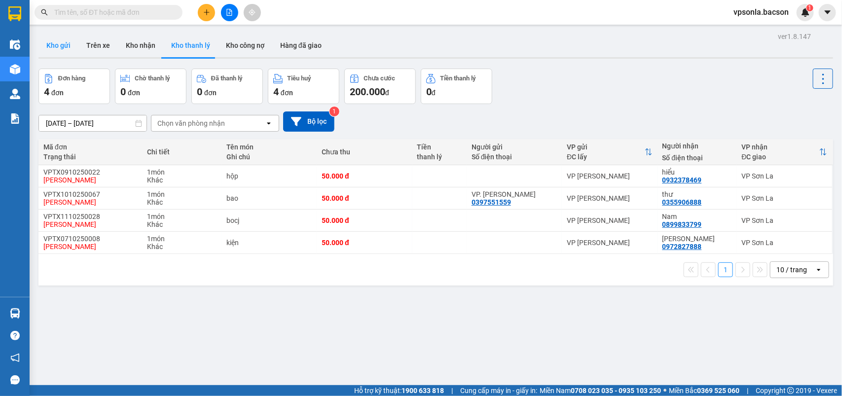
click at [65, 43] on button "Kho gửi" at bounding box center [58, 46] width 40 height 24
type input "05/10/2025 – 14/10/2025"
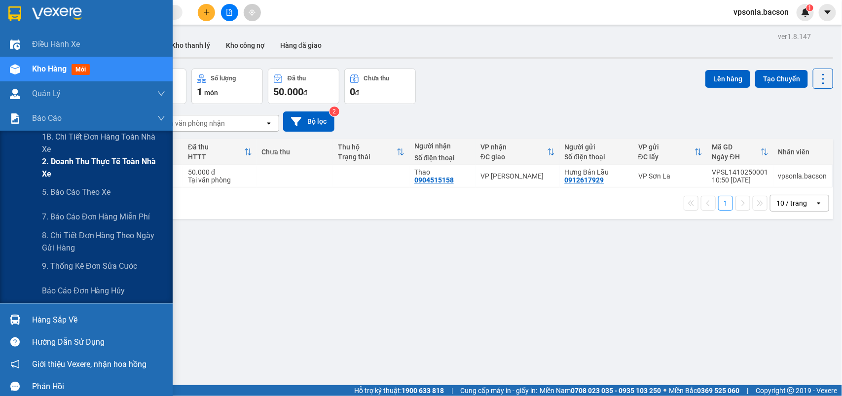
click at [69, 168] on span "2. Doanh thu thực tế toàn nhà xe" at bounding box center [103, 167] width 123 height 25
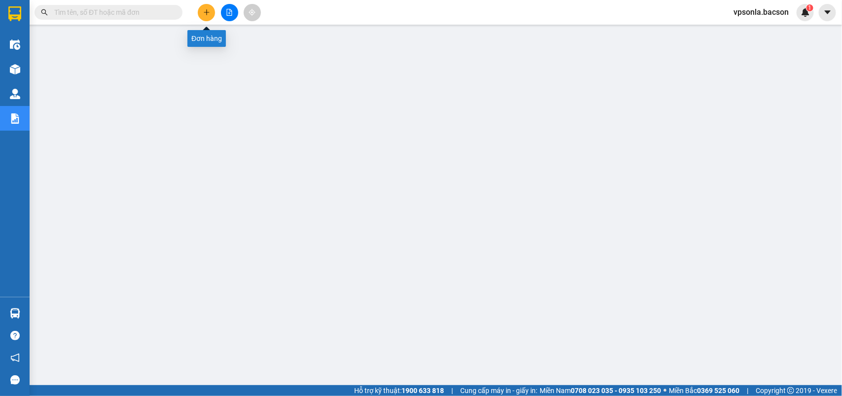
click at [207, 16] on button at bounding box center [206, 12] width 17 height 17
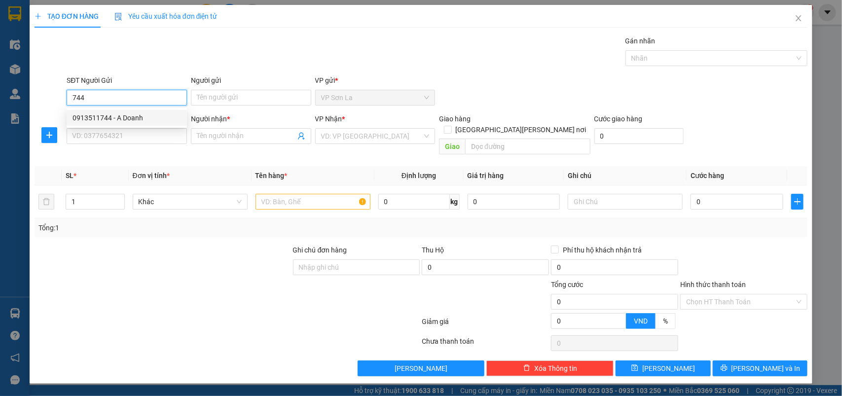
click at [116, 120] on div "0913511744 - A Doanh" at bounding box center [126, 117] width 108 height 11
type input "0913511744"
type input "A Doanh"
type input "0913511744"
click at [299, 138] on icon "user-add" at bounding box center [301, 136] width 8 height 8
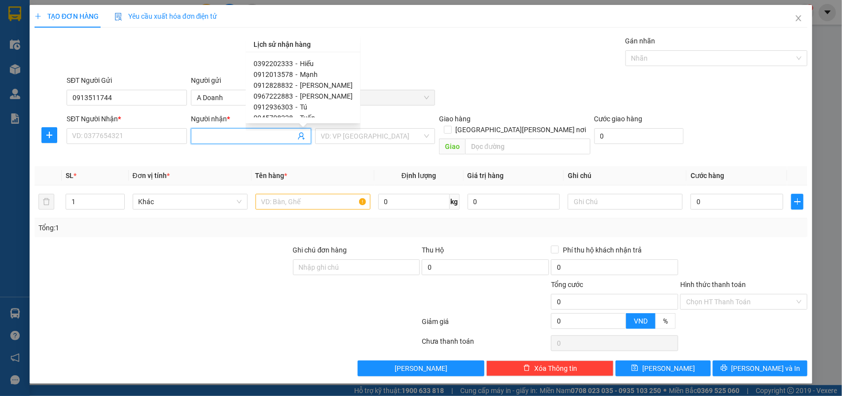
click at [288, 104] on span "0912936303" at bounding box center [272, 107] width 39 height 8
type input "0912936303"
type input "Tú"
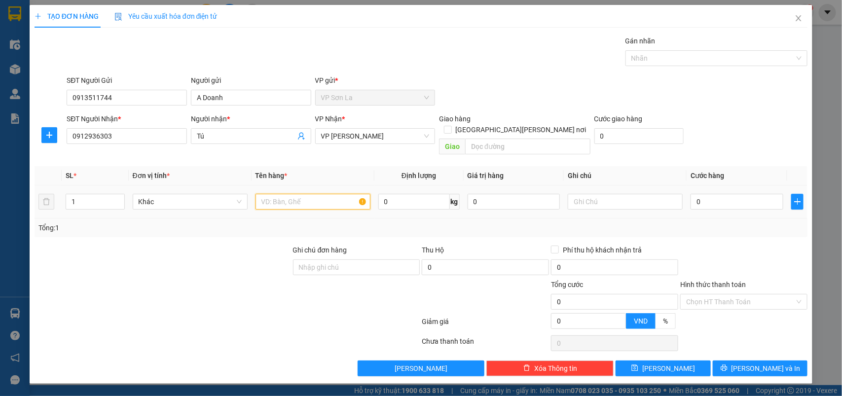
click at [272, 194] on input "text" at bounding box center [312, 202] width 115 height 16
type input "h"
click at [717, 194] on input "0" at bounding box center [736, 202] width 93 height 16
type input "50"
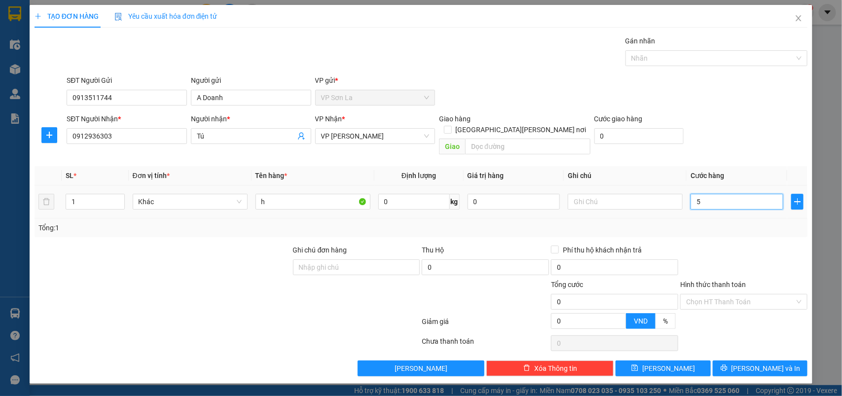
type input "50"
type input "50.000"
click at [724, 346] on div "Transit Pickup Surcharge Ids Transit Deliver Surcharge Ids Transit Deliver Surc…" at bounding box center [421, 206] width 773 height 341
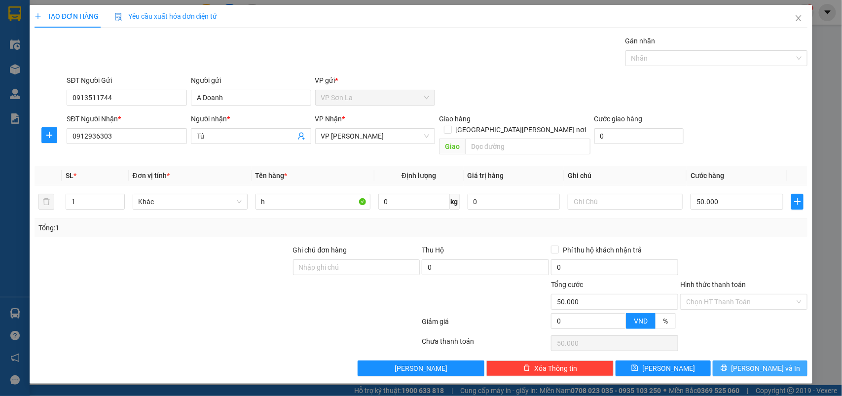
click at [726, 360] on button "[PERSON_NAME] và In" at bounding box center [760, 368] width 95 height 16
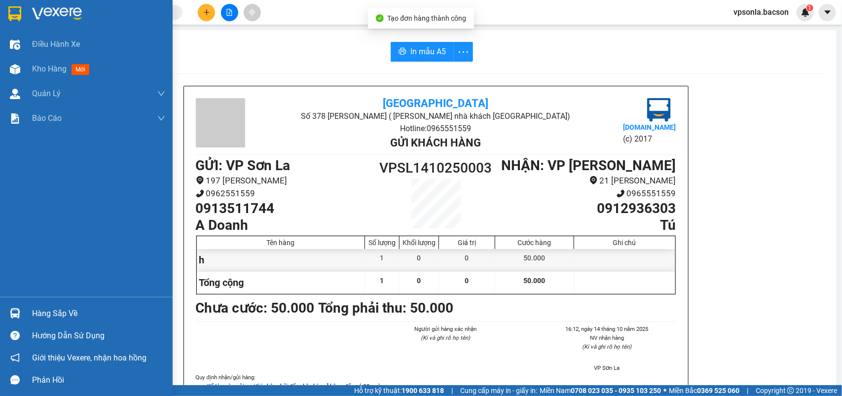
click at [16, 19] on img at bounding box center [14, 13] width 13 height 15
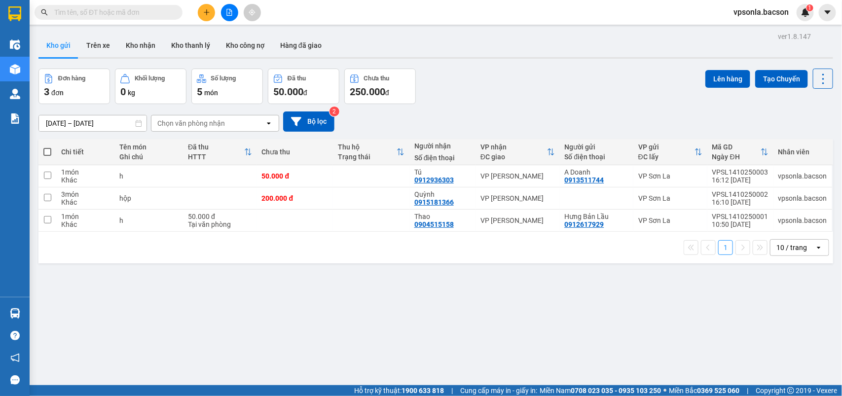
click at [83, 6] on span at bounding box center [109, 12] width 148 height 15
click at [84, 11] on input "text" at bounding box center [112, 12] width 116 height 11
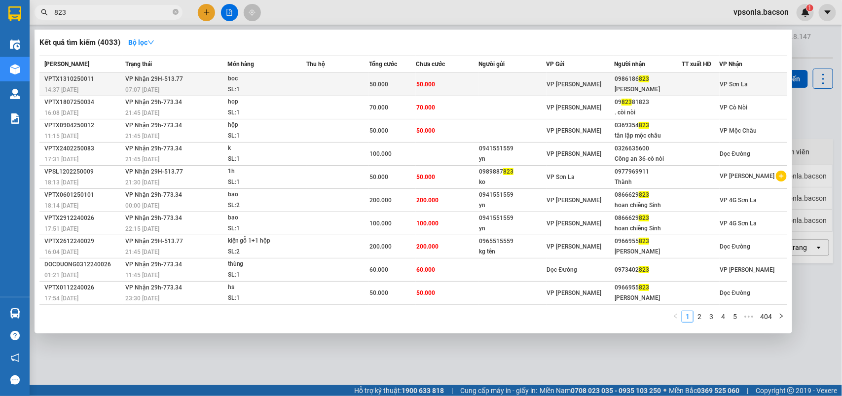
type input "823"
click at [616, 84] on div "Nhung Kun" at bounding box center [647, 89] width 67 height 10
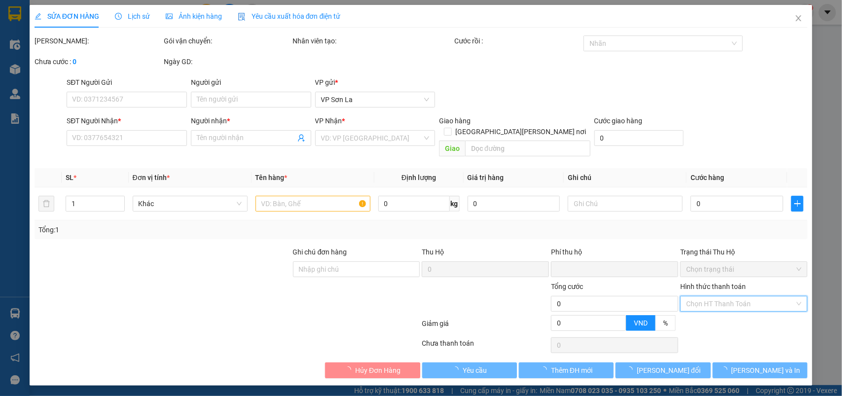
click at [712, 296] on div "Chọn HT Thanh Toán" at bounding box center [743, 304] width 127 height 16
type input "0986186823"
type input "Nhung Kun"
type input "0"
type input "50.000"
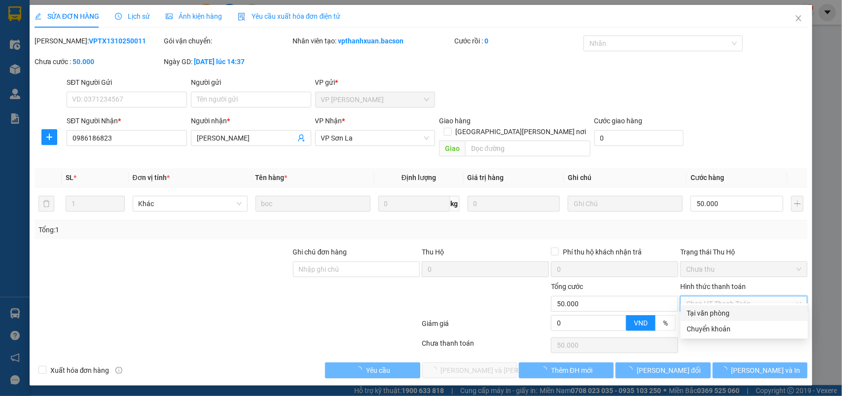
click at [704, 314] on div "Tại văn phòng" at bounding box center [743, 313] width 115 height 11
type input "0"
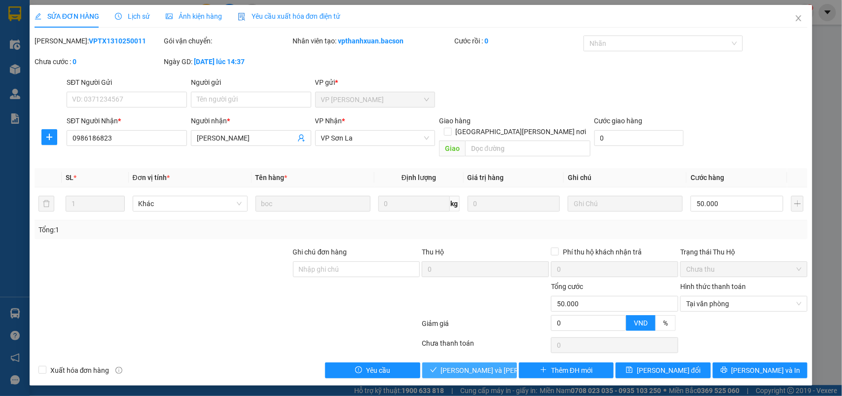
click at [482, 365] on span "[PERSON_NAME] và [PERSON_NAME] hàng" at bounding box center [507, 370] width 133 height 11
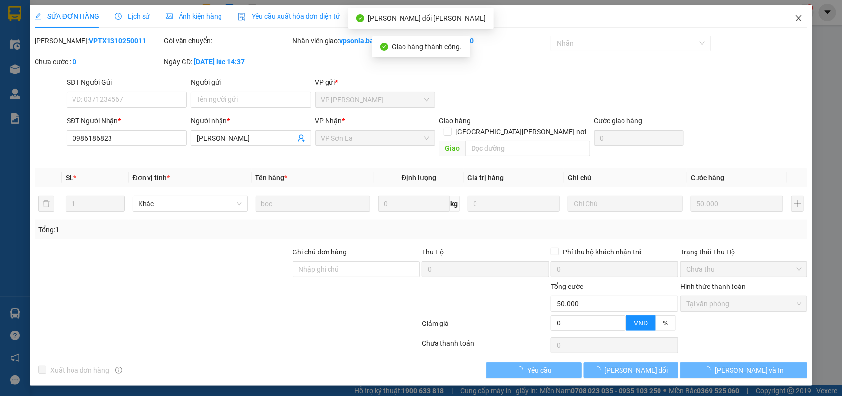
click at [799, 21] on icon "close" at bounding box center [798, 18] width 8 height 8
